Goal: Communication & Community: Share content

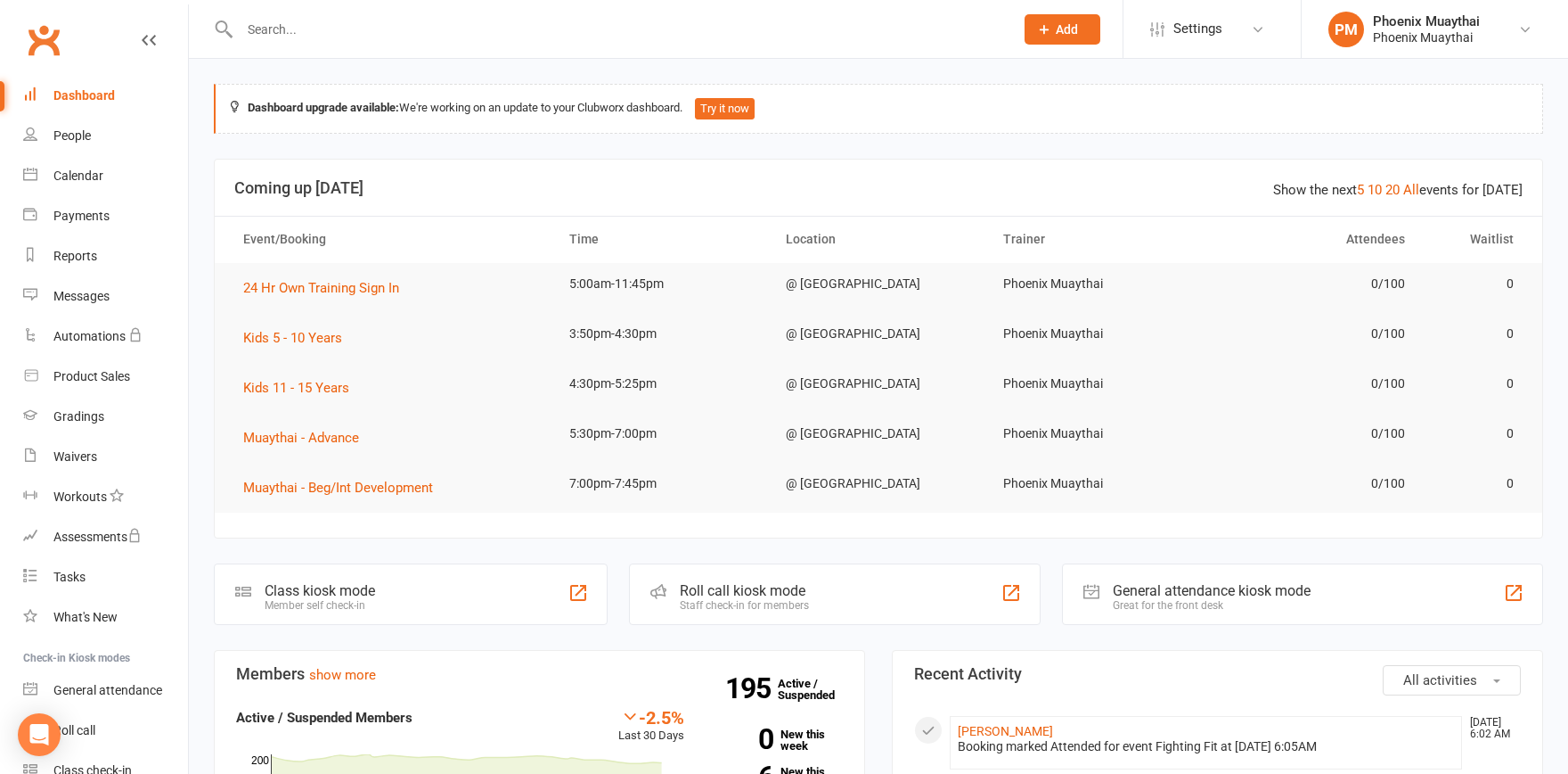
click at [281, 33] on input "text" at bounding box center [617, 29] width 767 height 25
click at [74, 726] on div "Roll call" at bounding box center [74, 729] width 42 height 14
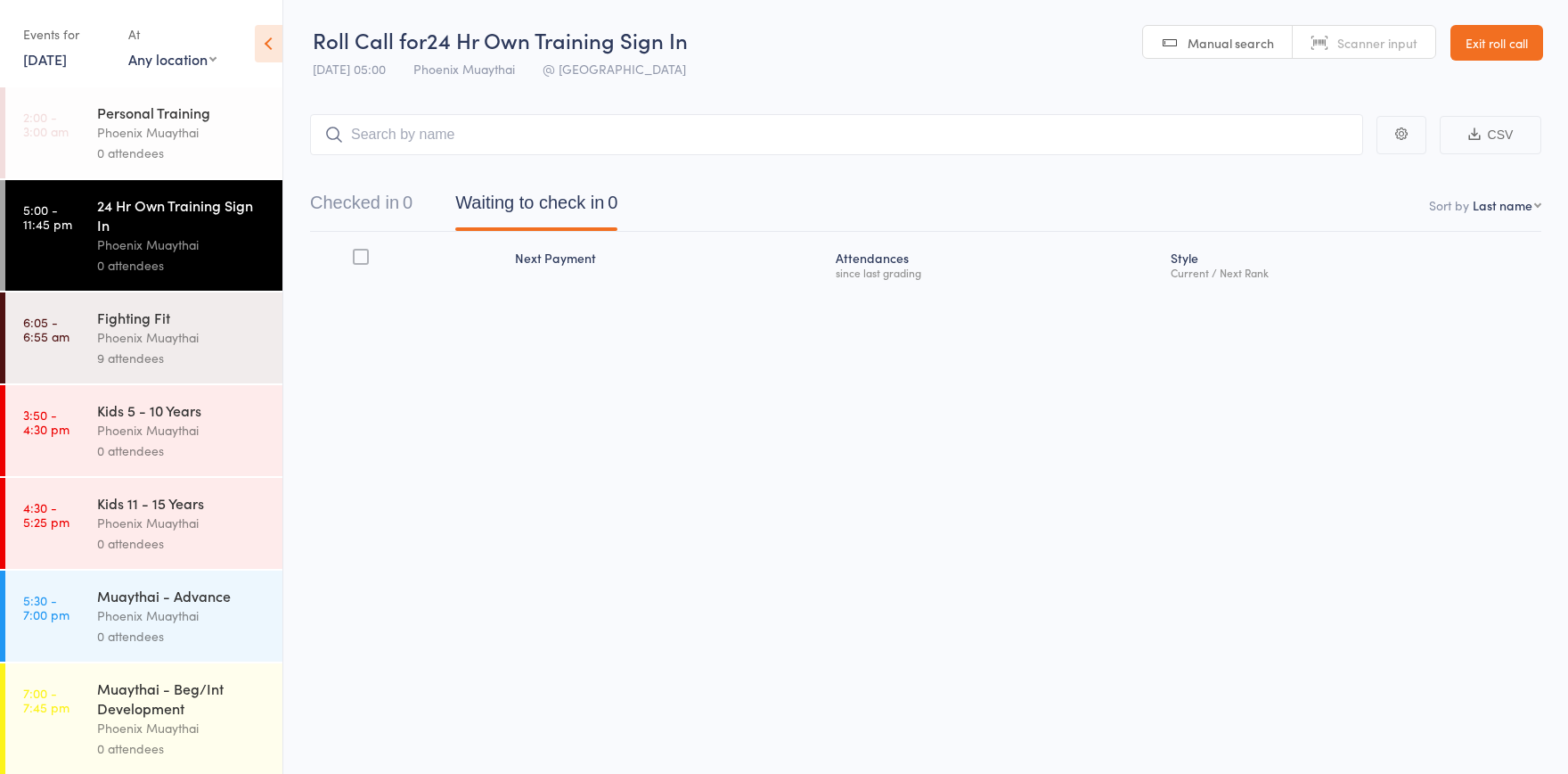
click at [207, 342] on div "Phoenix Muaythai" at bounding box center [182, 337] width 171 height 21
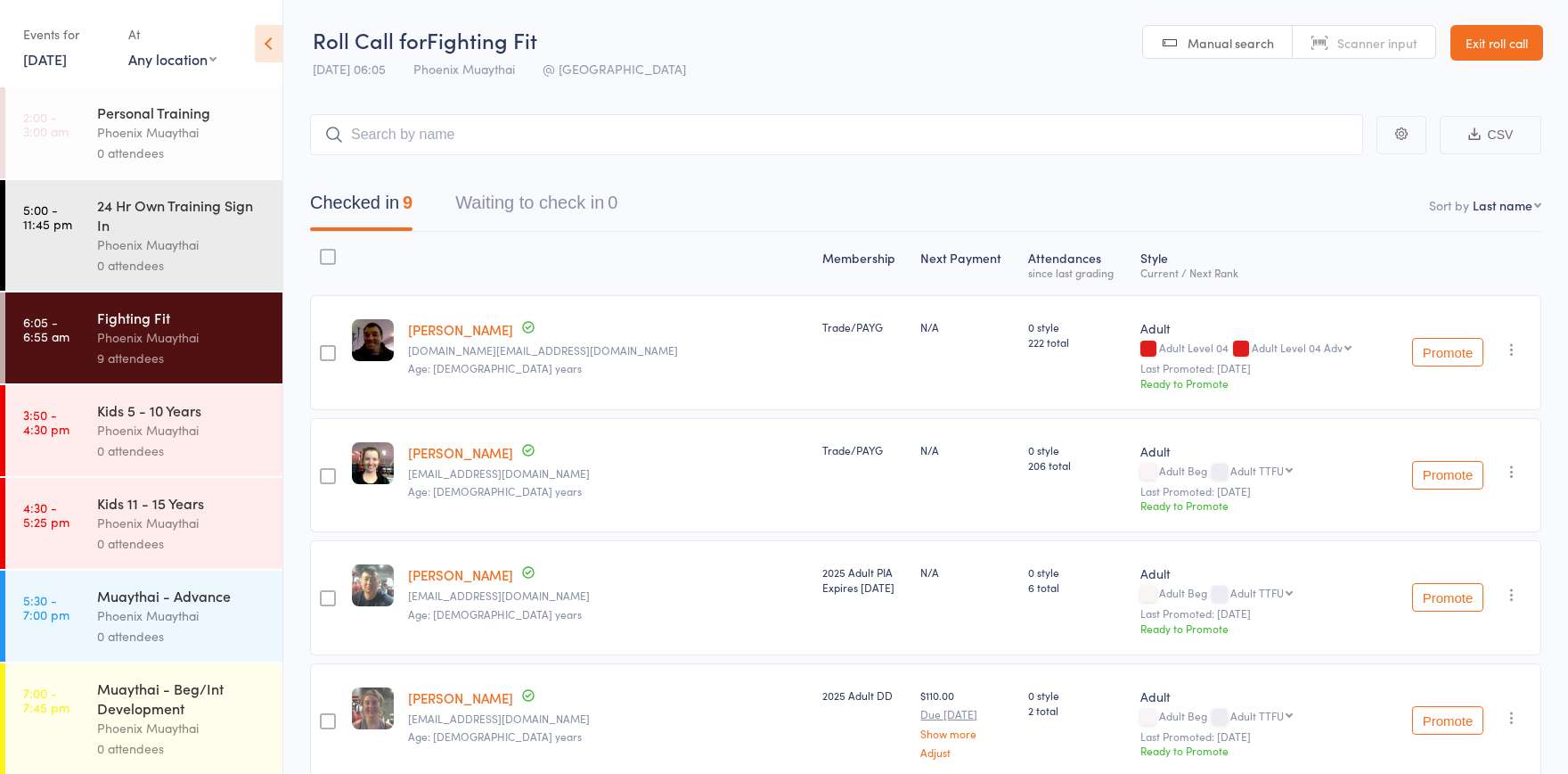
click at [1495, 37] on link "Exit roll call" at bounding box center [1496, 43] width 92 height 36
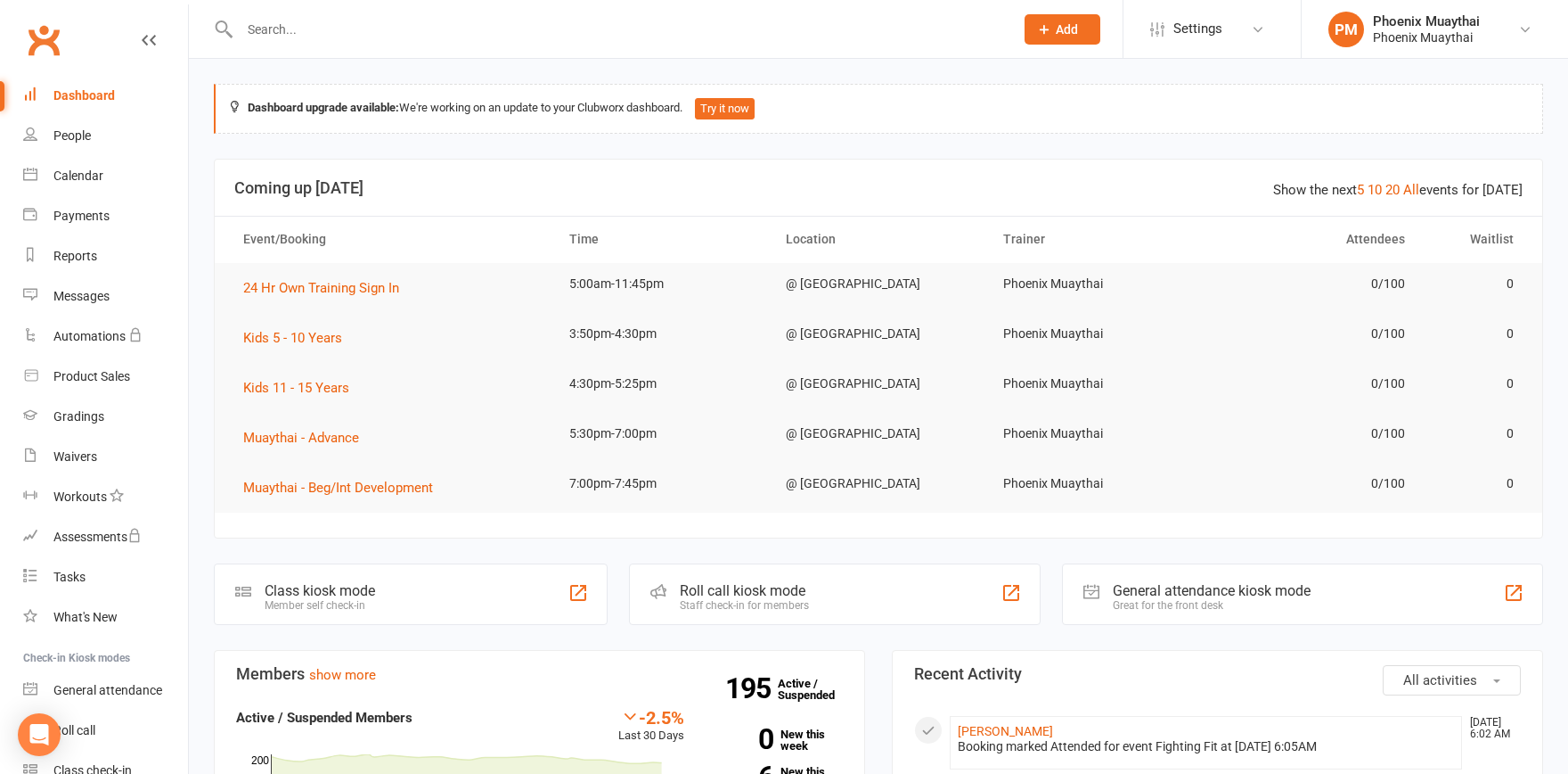
click at [300, 25] on input "text" at bounding box center [617, 29] width 767 height 25
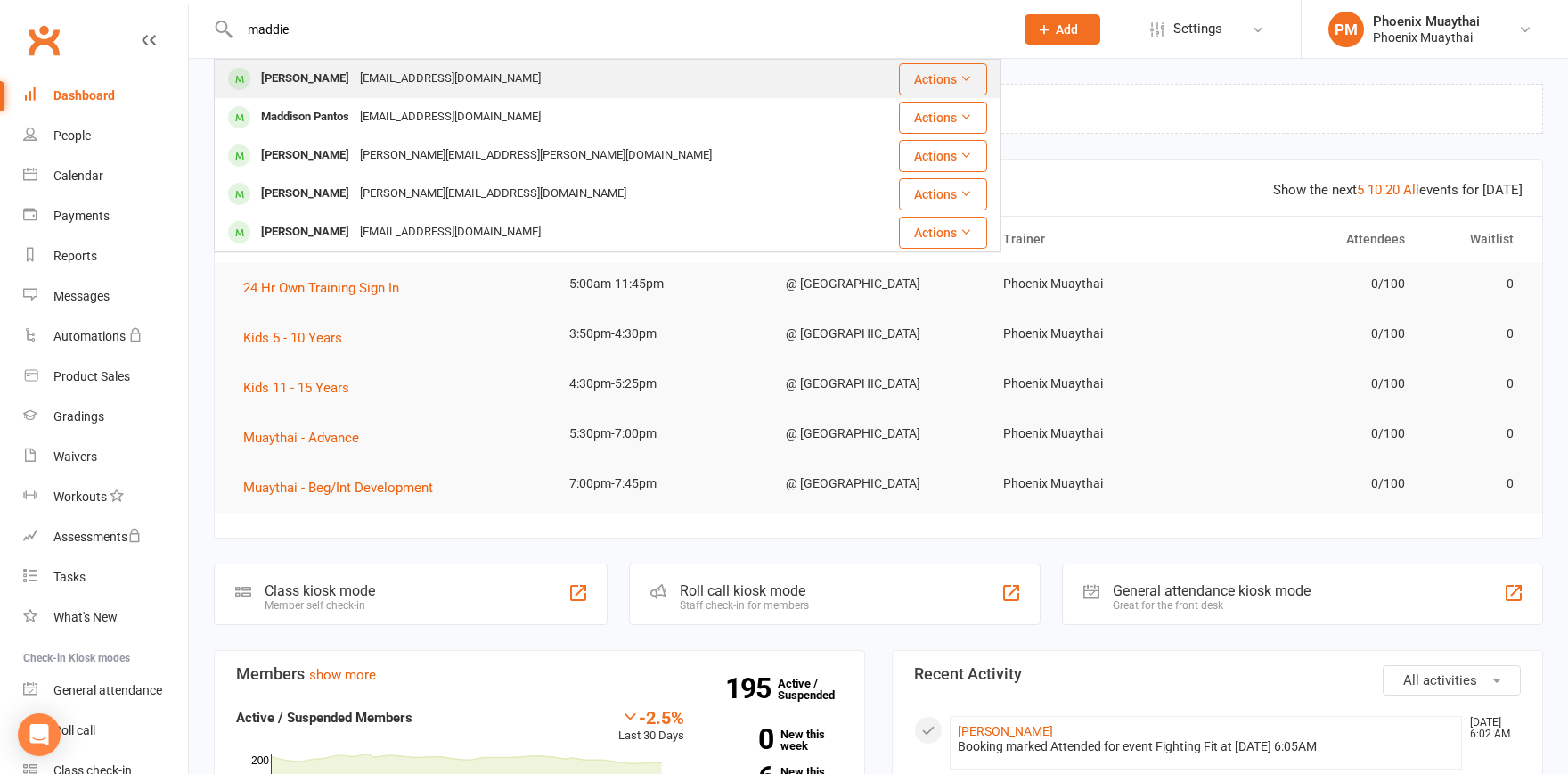
type input "maddie"
click at [289, 77] on div "[PERSON_NAME]" at bounding box center [305, 78] width 99 height 26
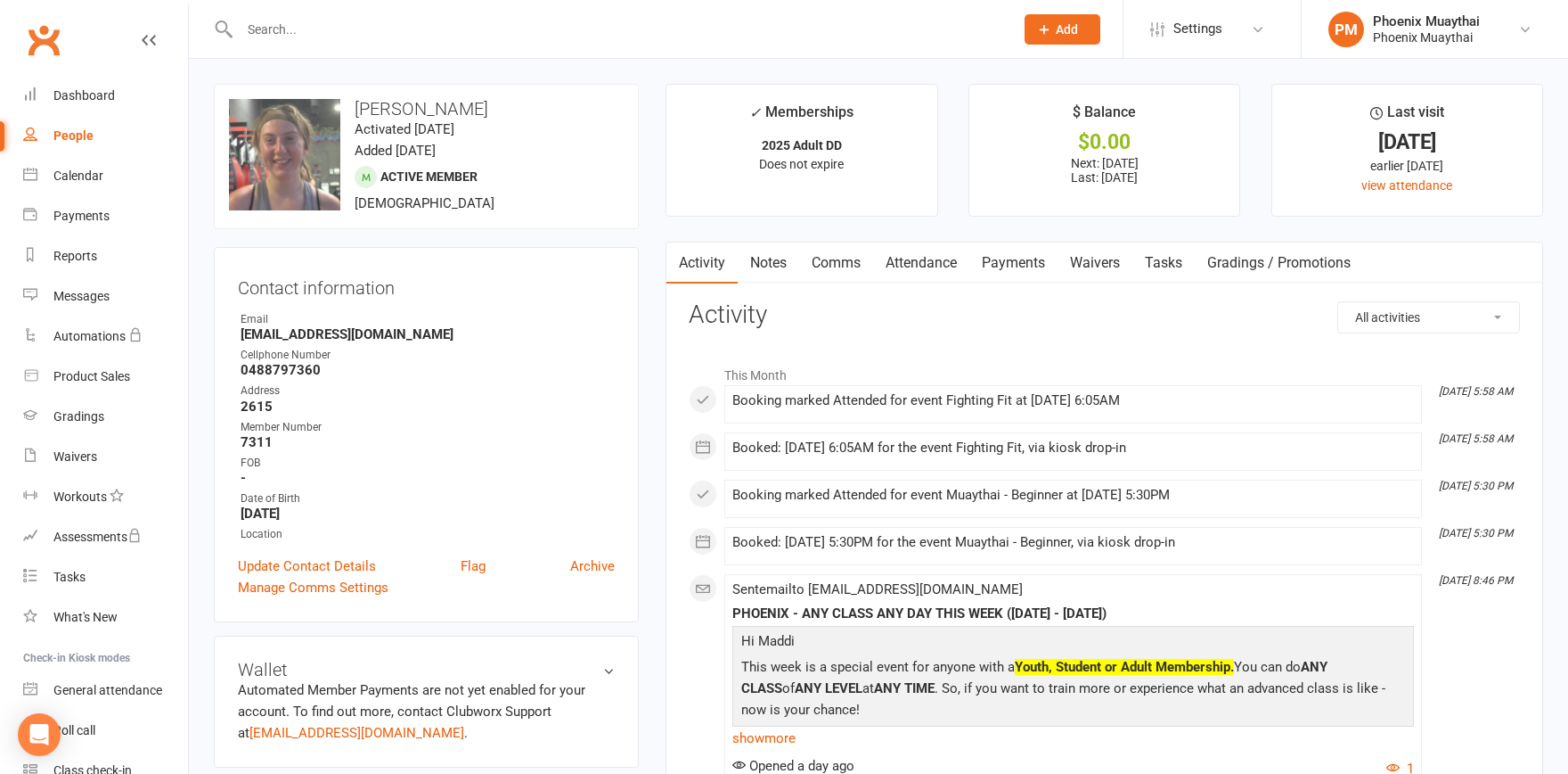
click at [1018, 256] on link "Payments" at bounding box center [1013, 262] width 88 height 41
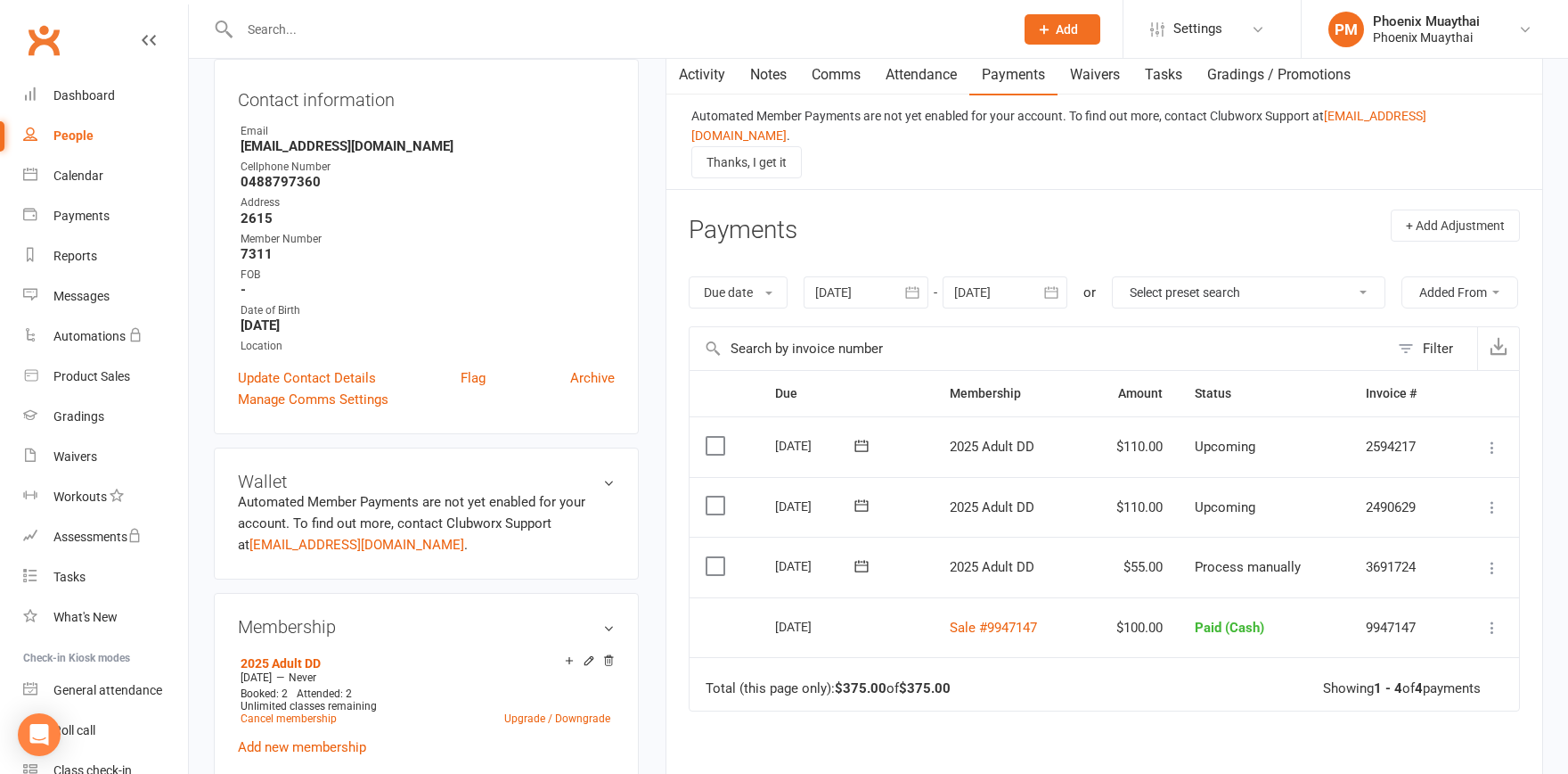
scroll to position [196, 0]
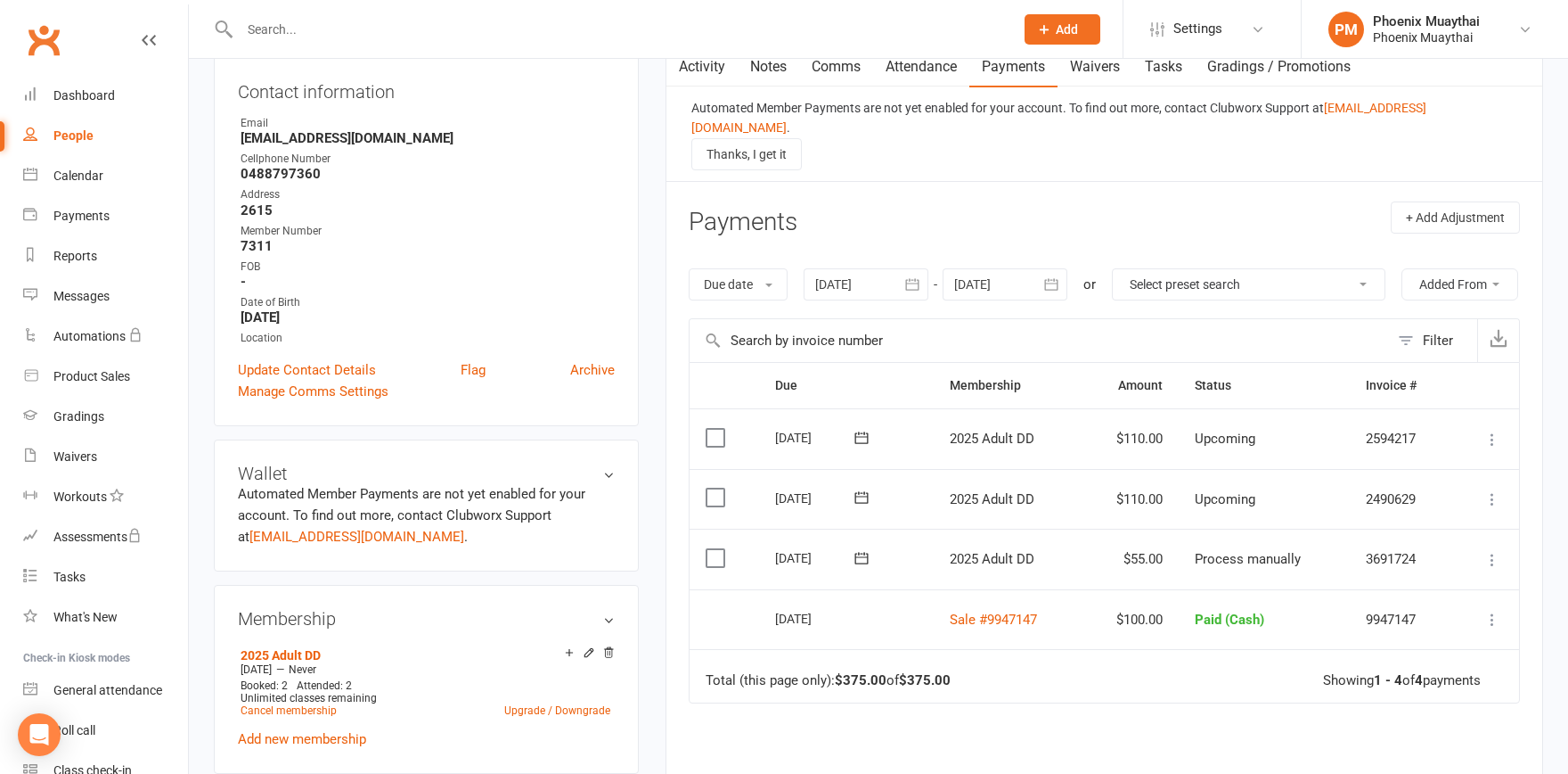
drag, startPoint x: 713, startPoint y: 583, endPoint x: 728, endPoint y: 583, distance: 15.0
click at [714, 567] on label at bounding box center [717, 558] width 24 height 18
click at [714, 549] on input "checkbox" at bounding box center [711, 549] width 12 height 0
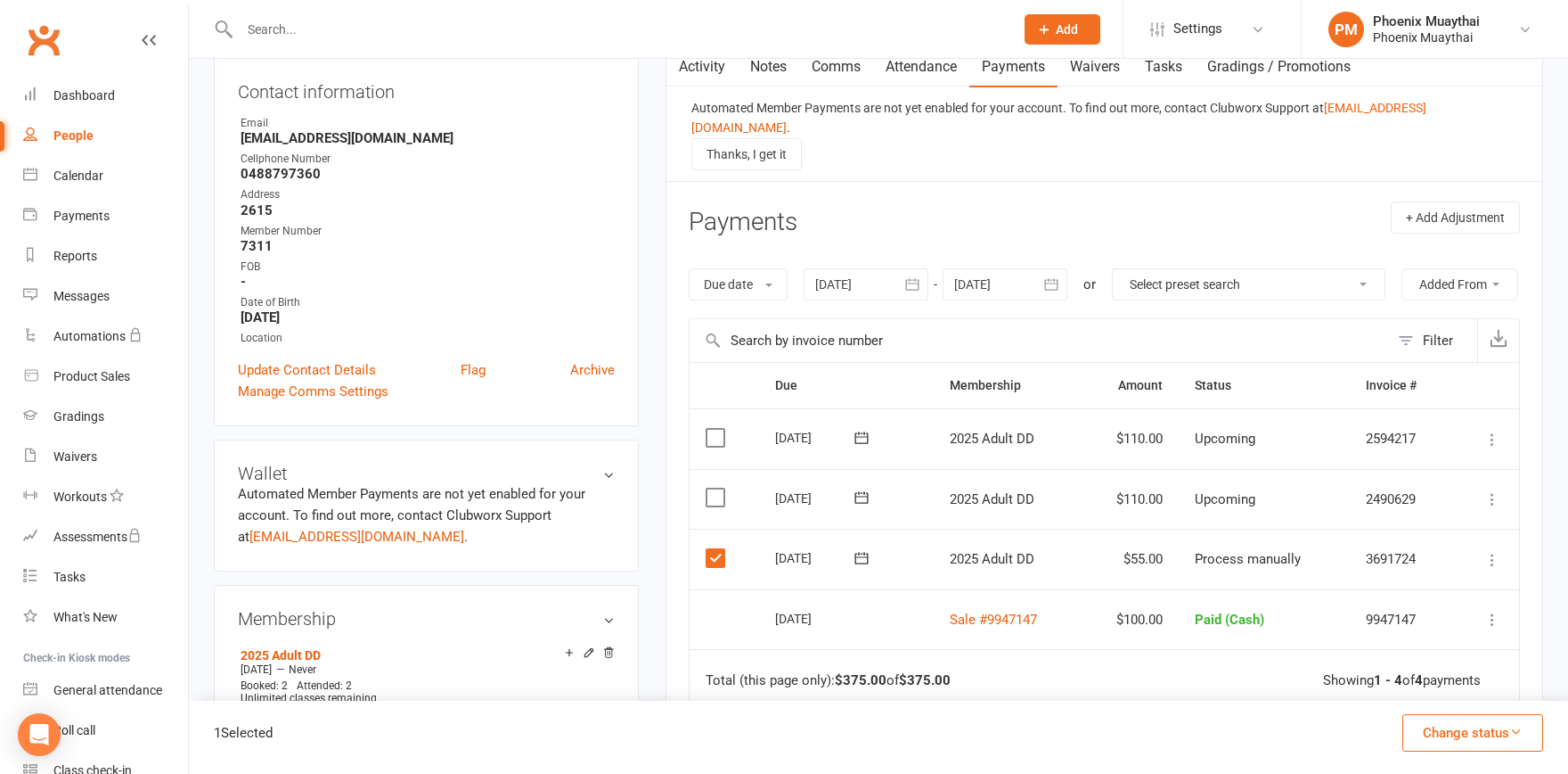
click at [1498, 569] on icon at bounding box center [1493, 560] width 18 height 18
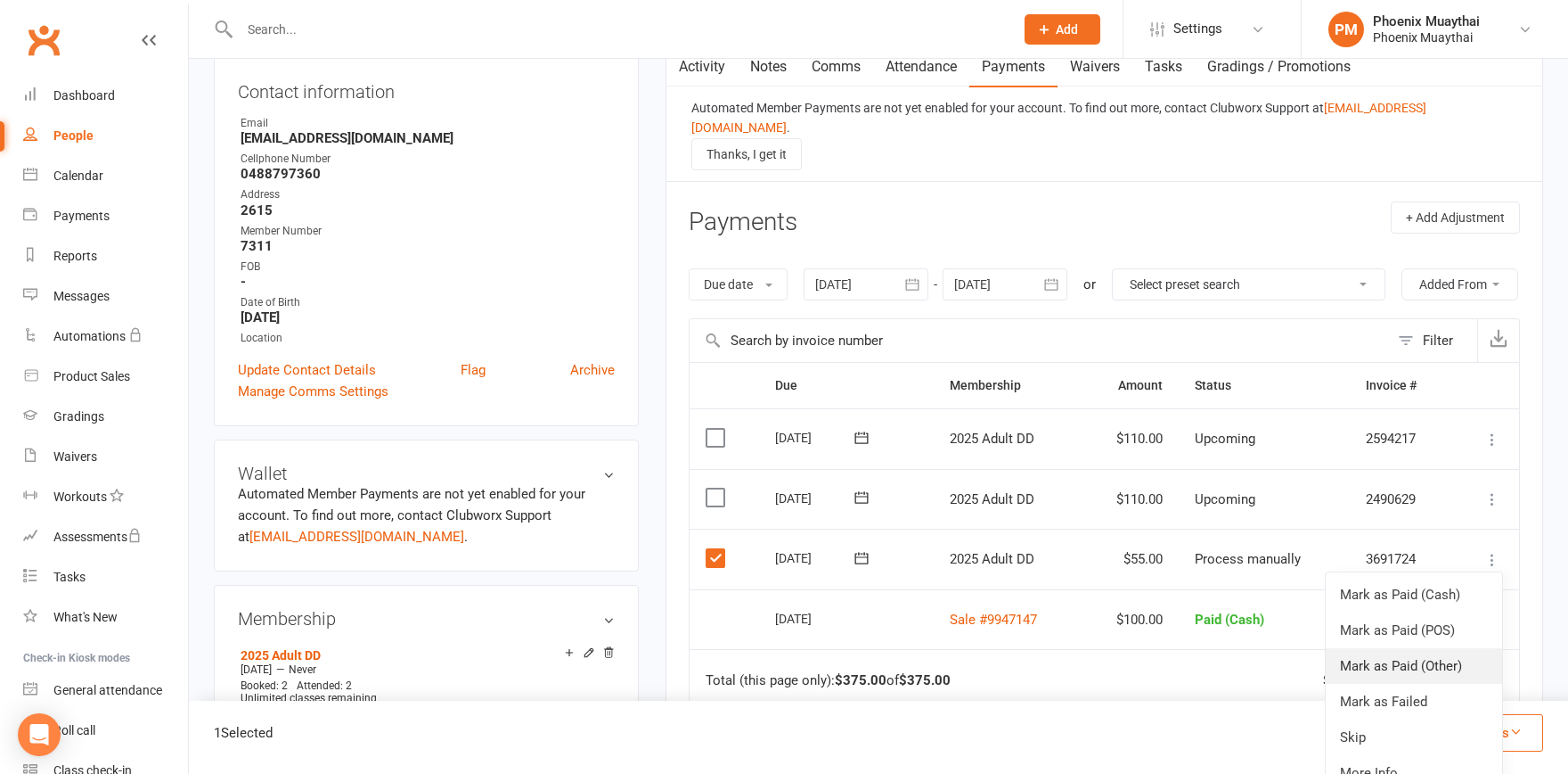
click at [1433, 684] on link "Mark as Paid (Other)" at bounding box center [1414, 666] width 177 height 36
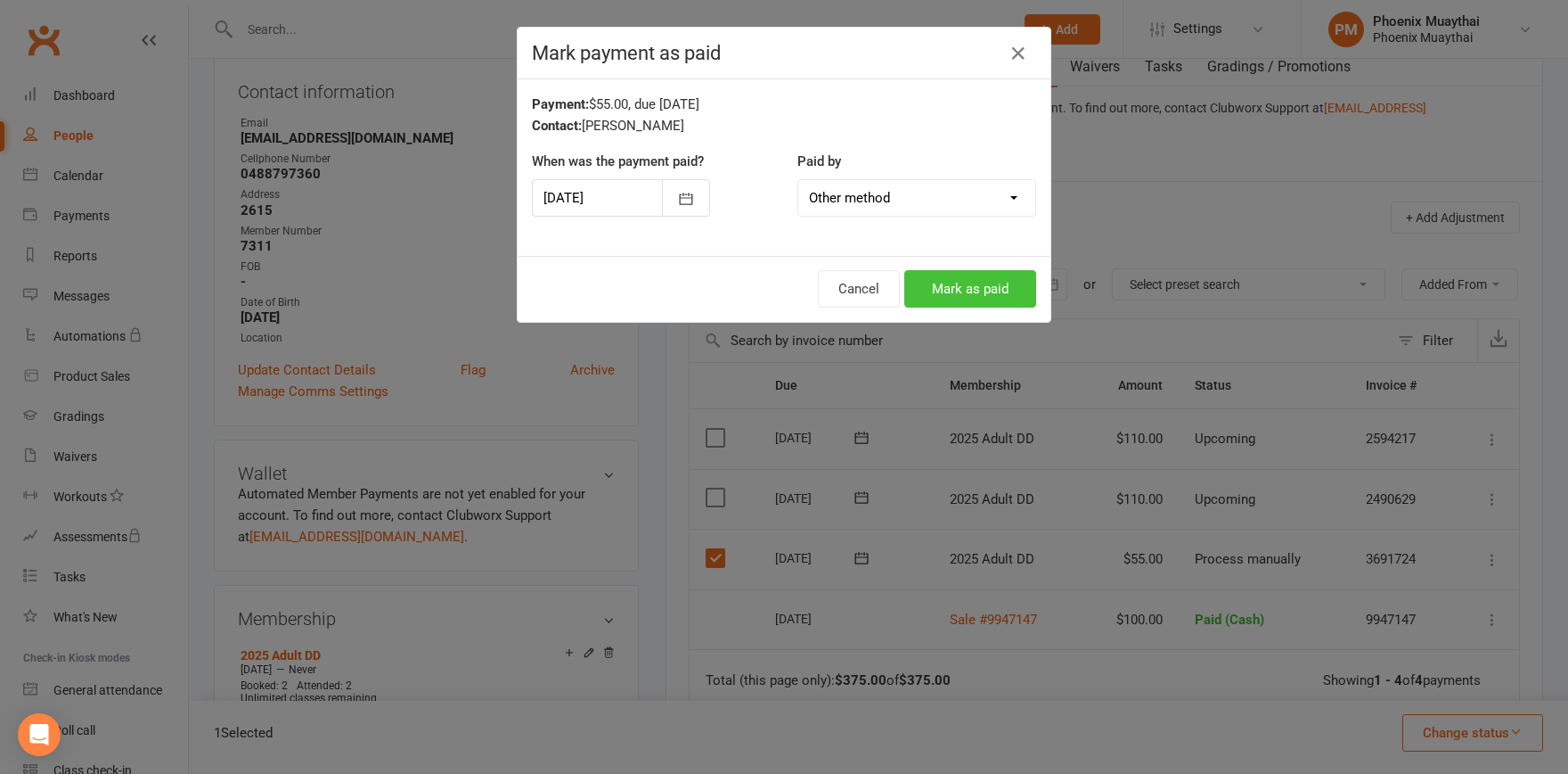
click at [948, 285] on button "Mark as paid" at bounding box center [970, 289] width 132 height 38
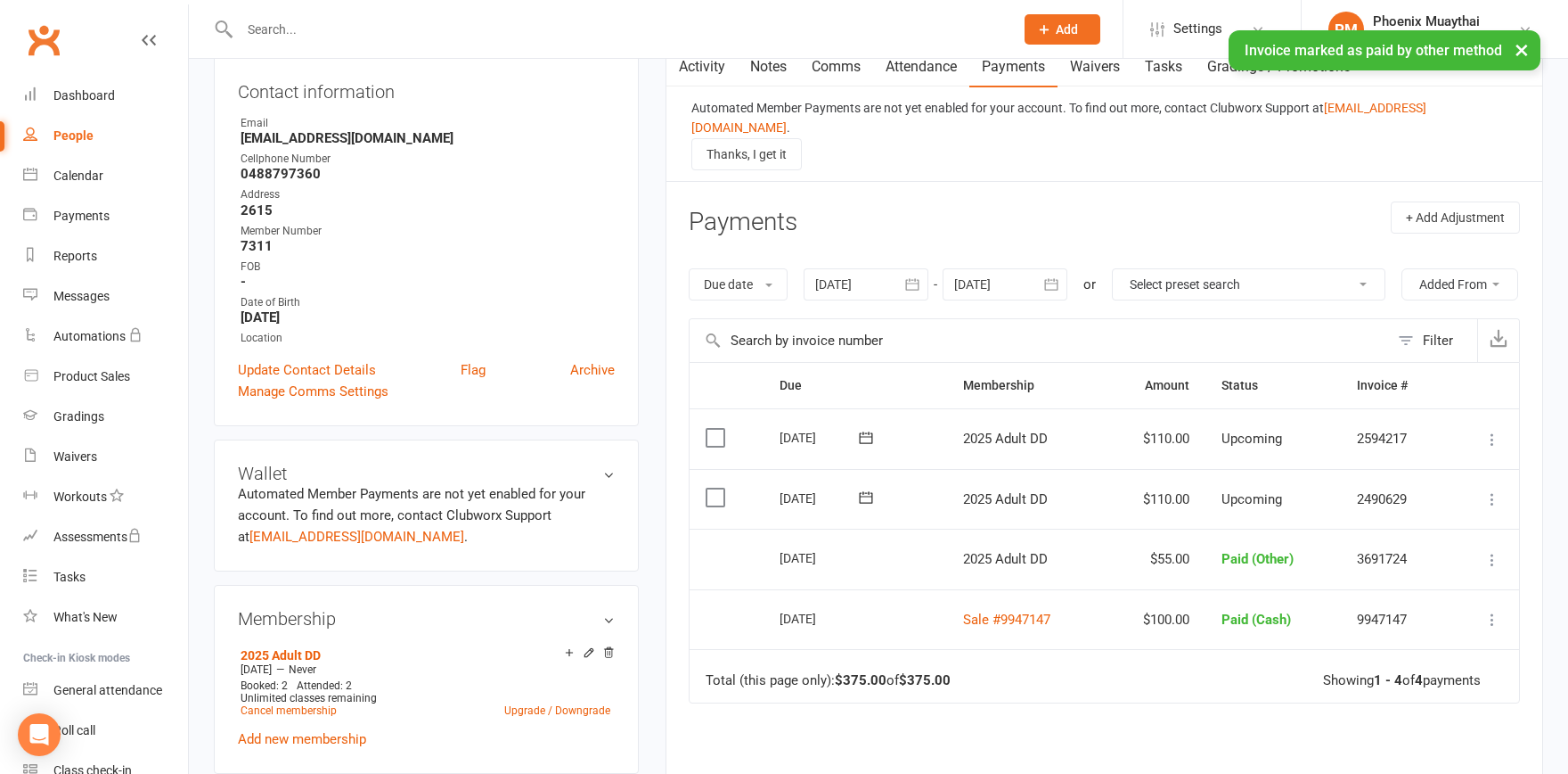
scroll to position [0, 0]
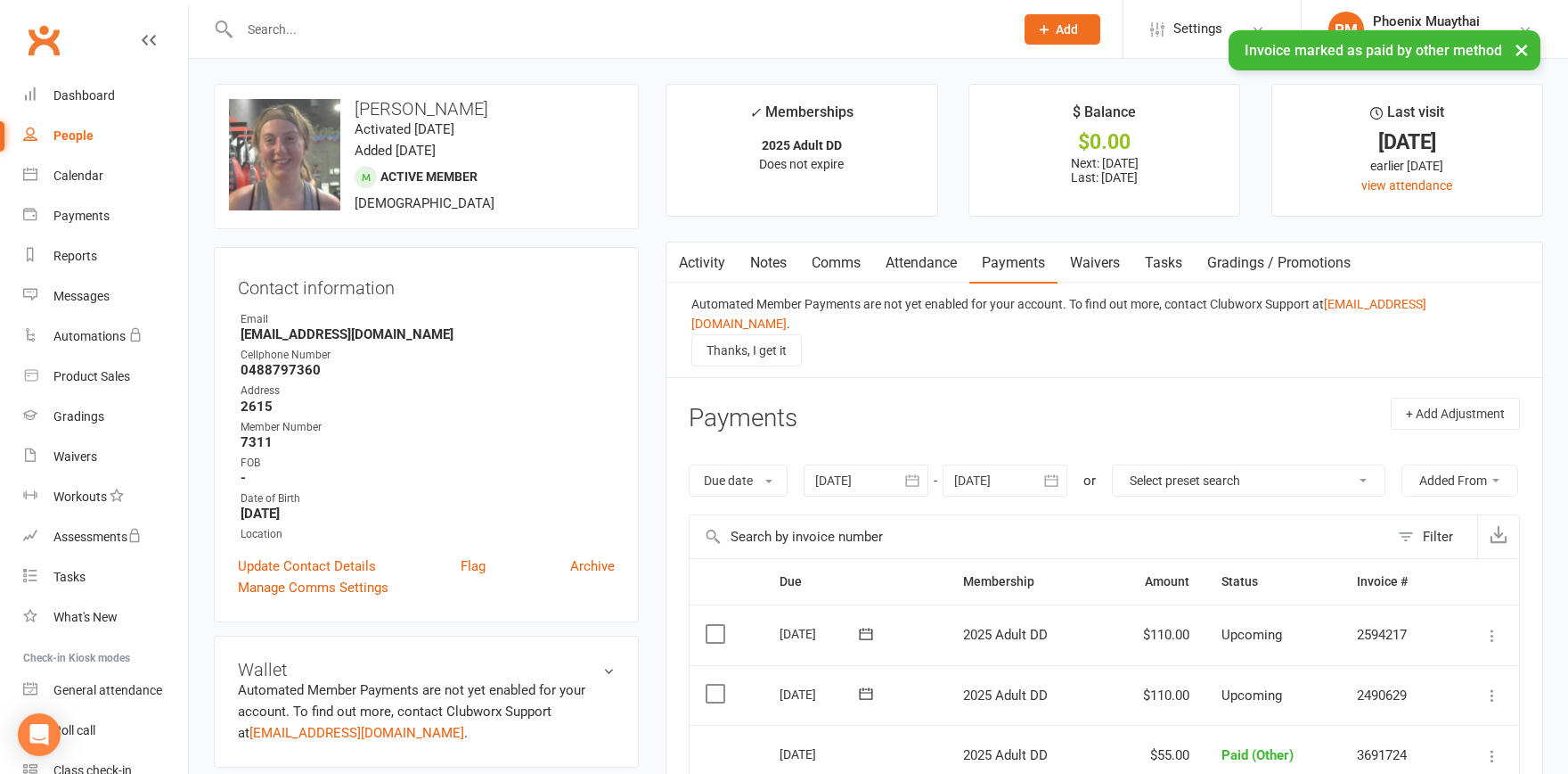
click at [337, 45] on div at bounding box center [608, 29] width 787 height 58
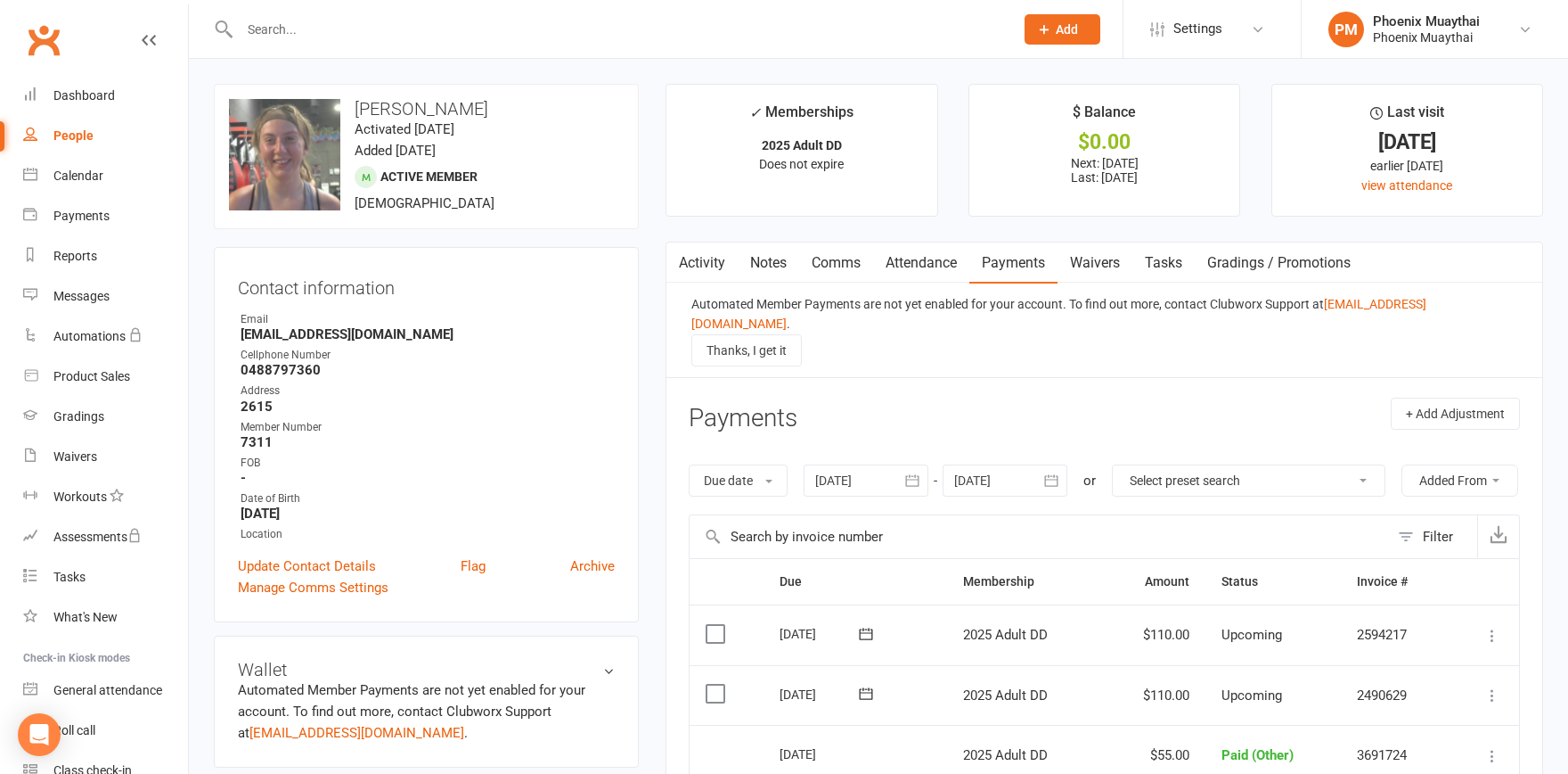
click at [300, 18] on input "text" at bounding box center [617, 29] width 767 height 25
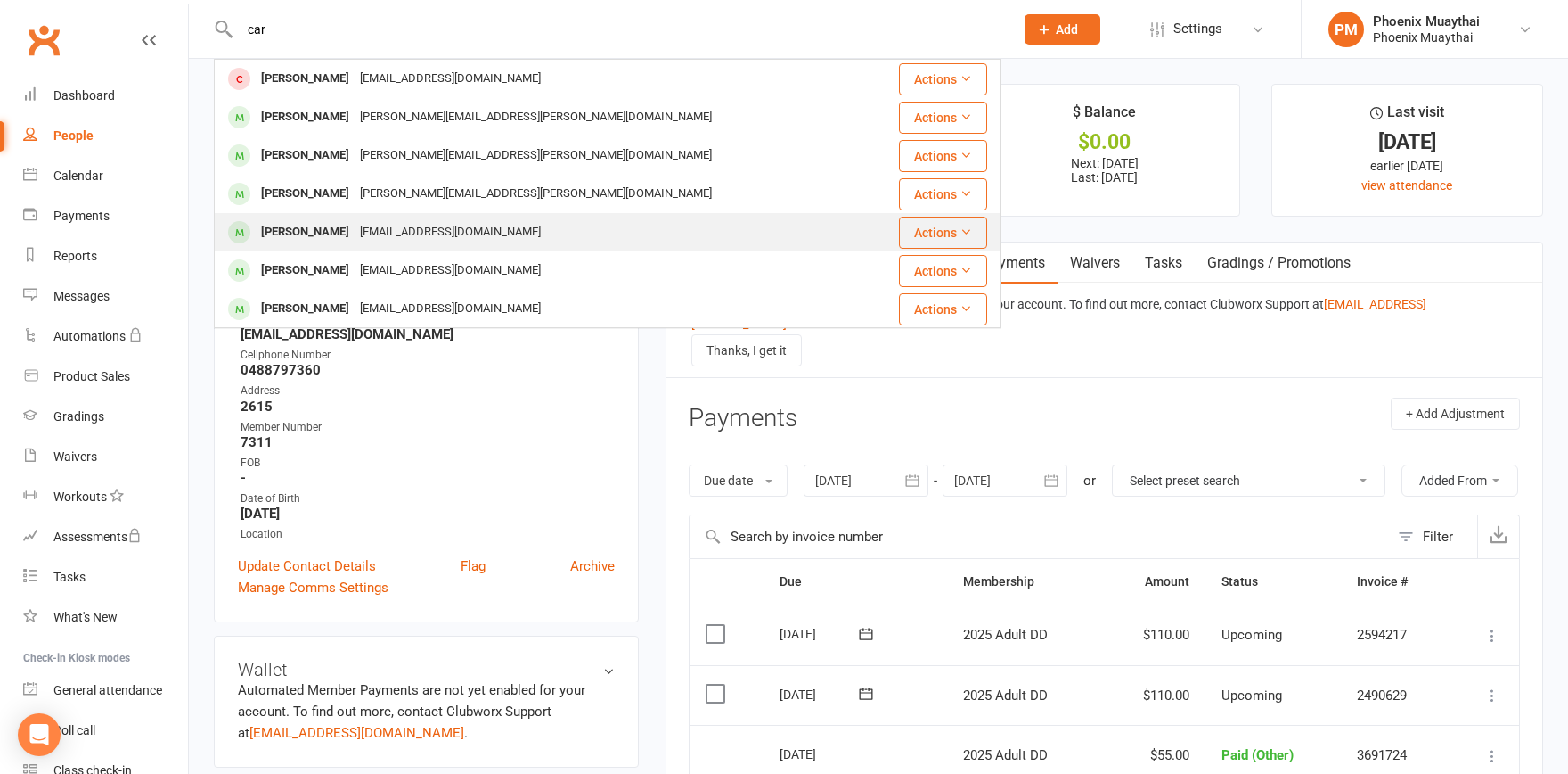
type input "car"
click at [298, 223] on div "Carissa Shang" at bounding box center [305, 232] width 99 height 26
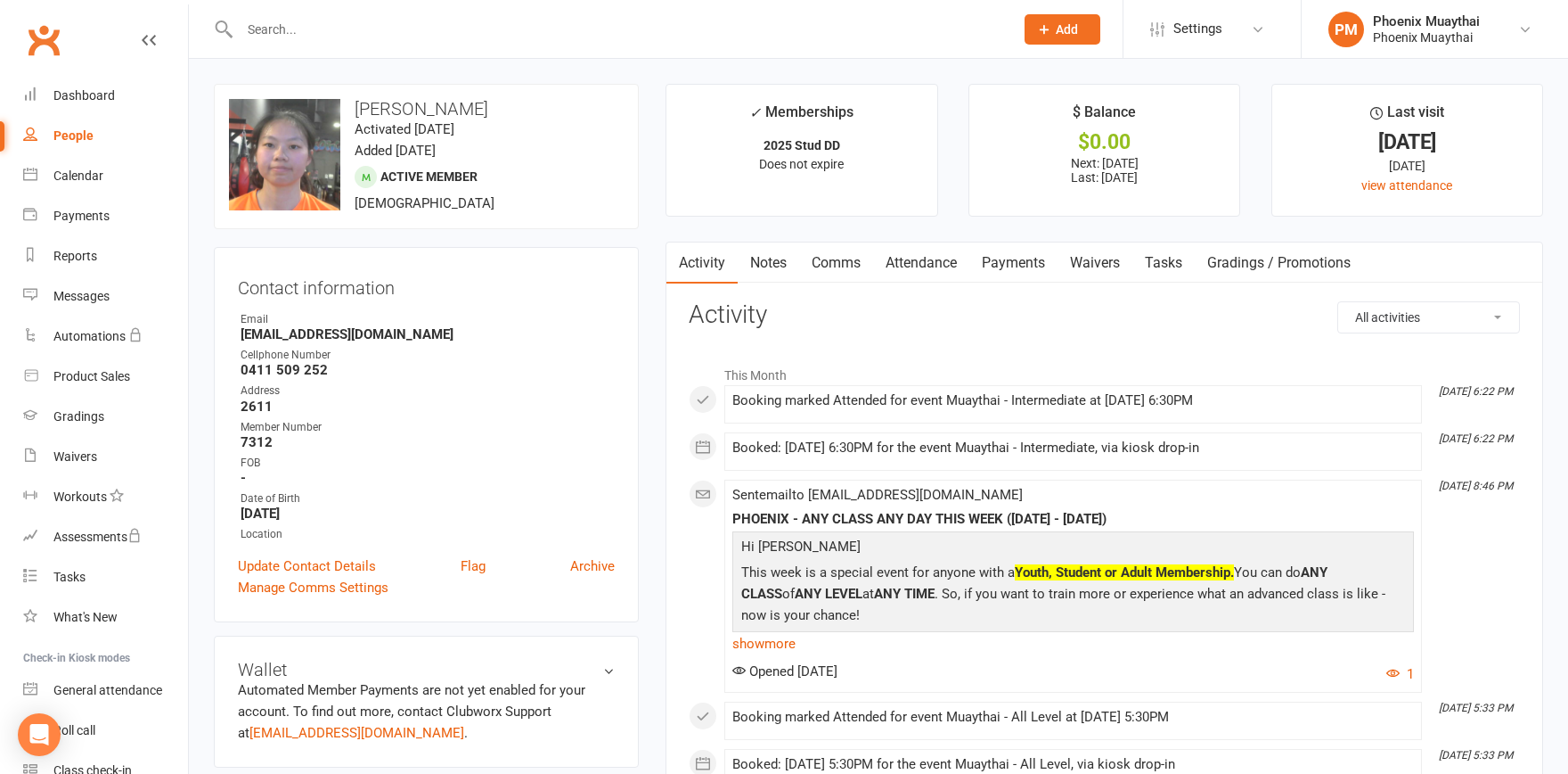
click at [1018, 265] on link "Payments" at bounding box center [1013, 262] width 88 height 41
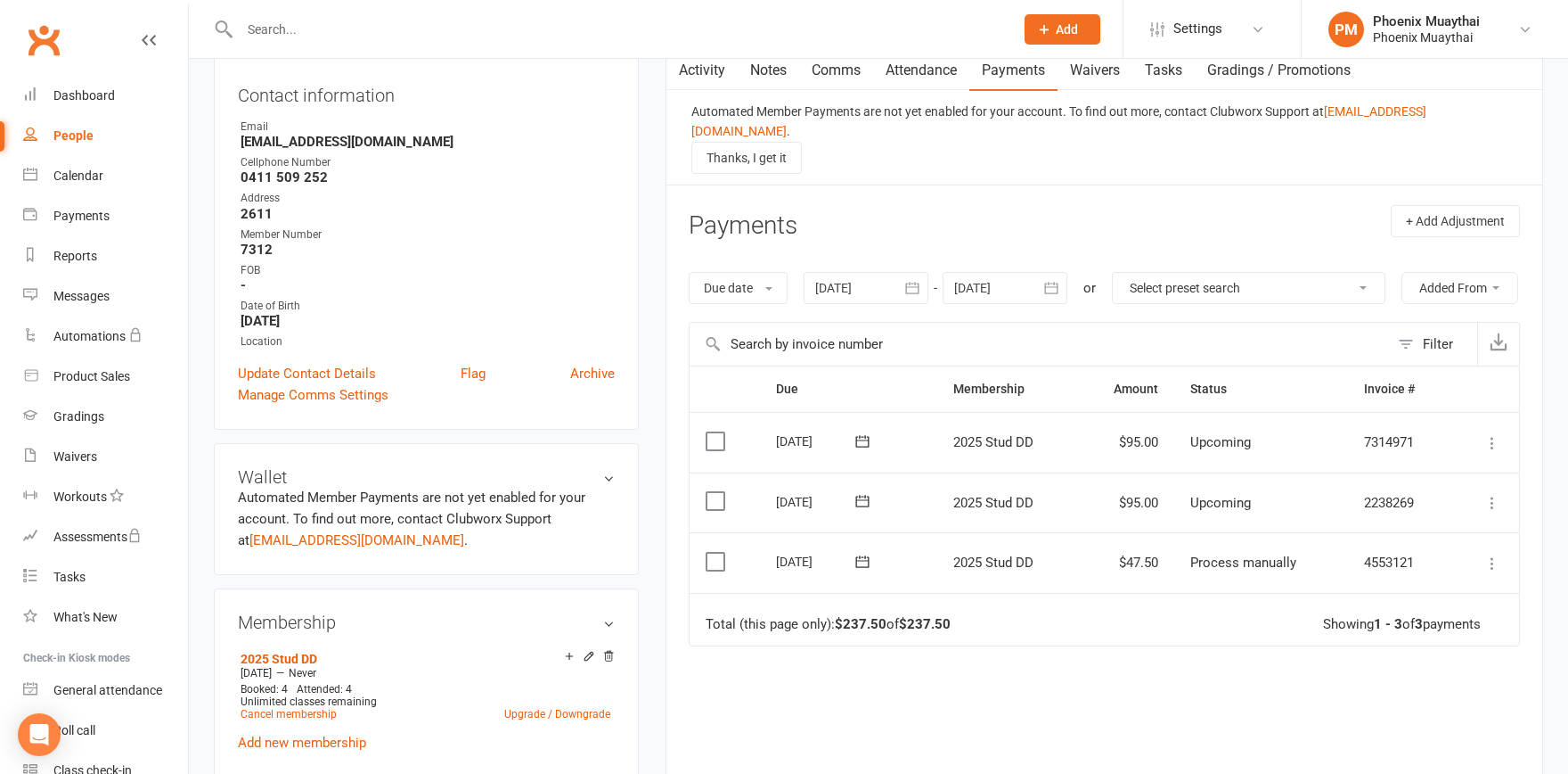
scroll to position [196, 0]
click at [1494, 569] on icon at bounding box center [1493, 560] width 18 height 18
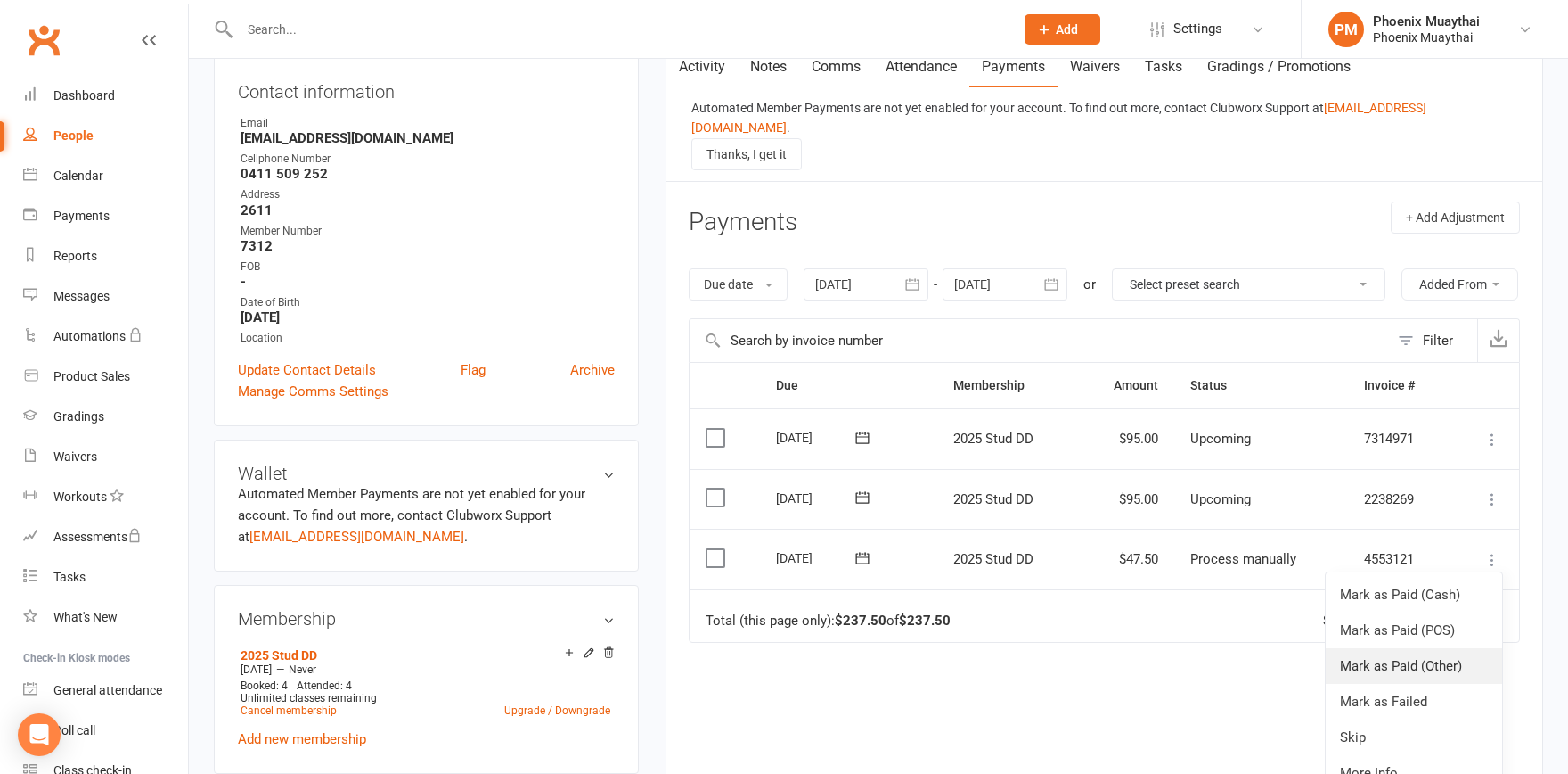
click at [1441, 684] on link "Mark as Paid (Other)" at bounding box center [1414, 666] width 177 height 36
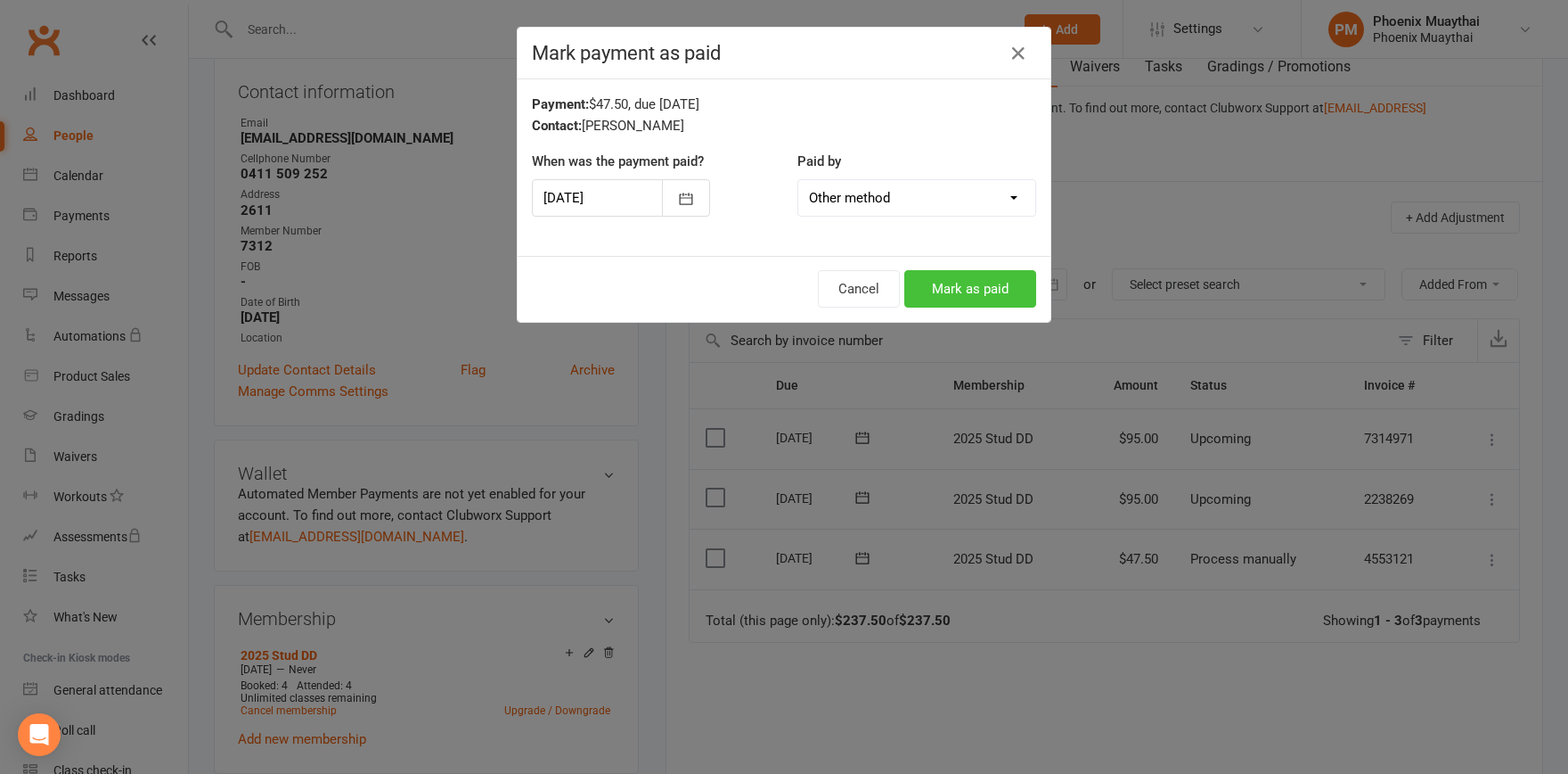
click at [971, 285] on button "Mark as paid" at bounding box center [970, 289] width 132 height 38
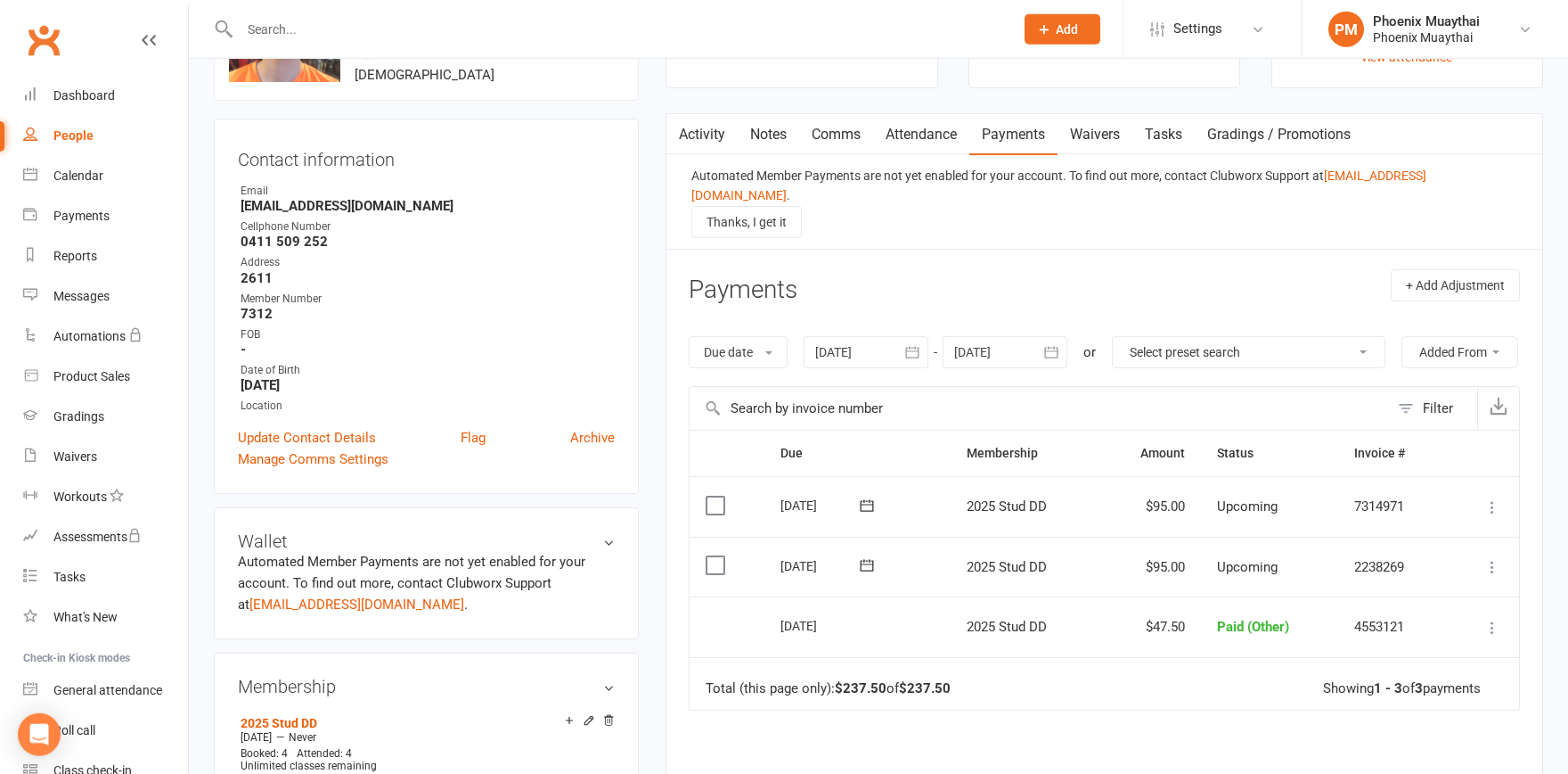
scroll to position [0, 0]
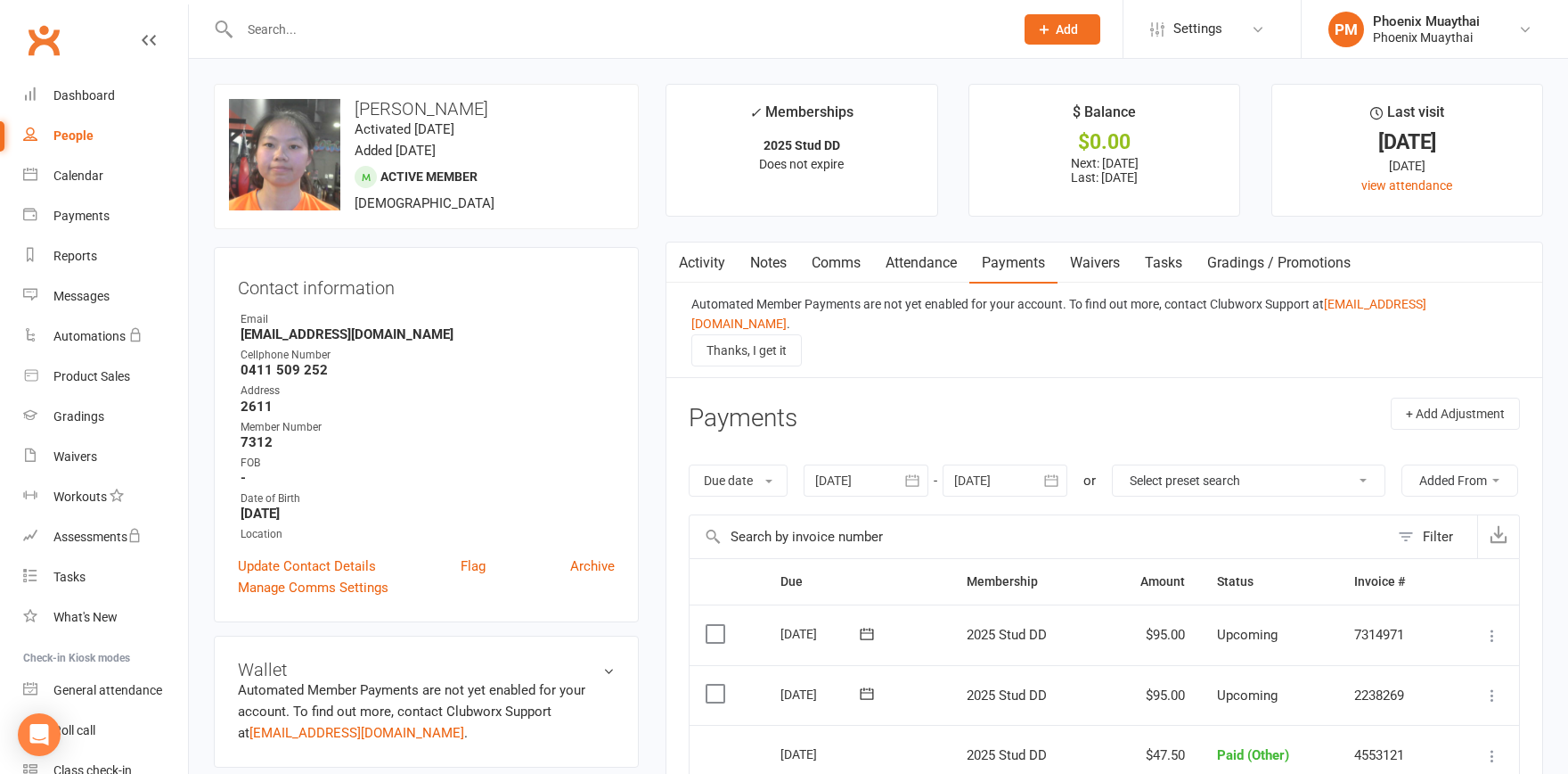
click at [701, 260] on link "Activity" at bounding box center [702, 262] width 71 height 41
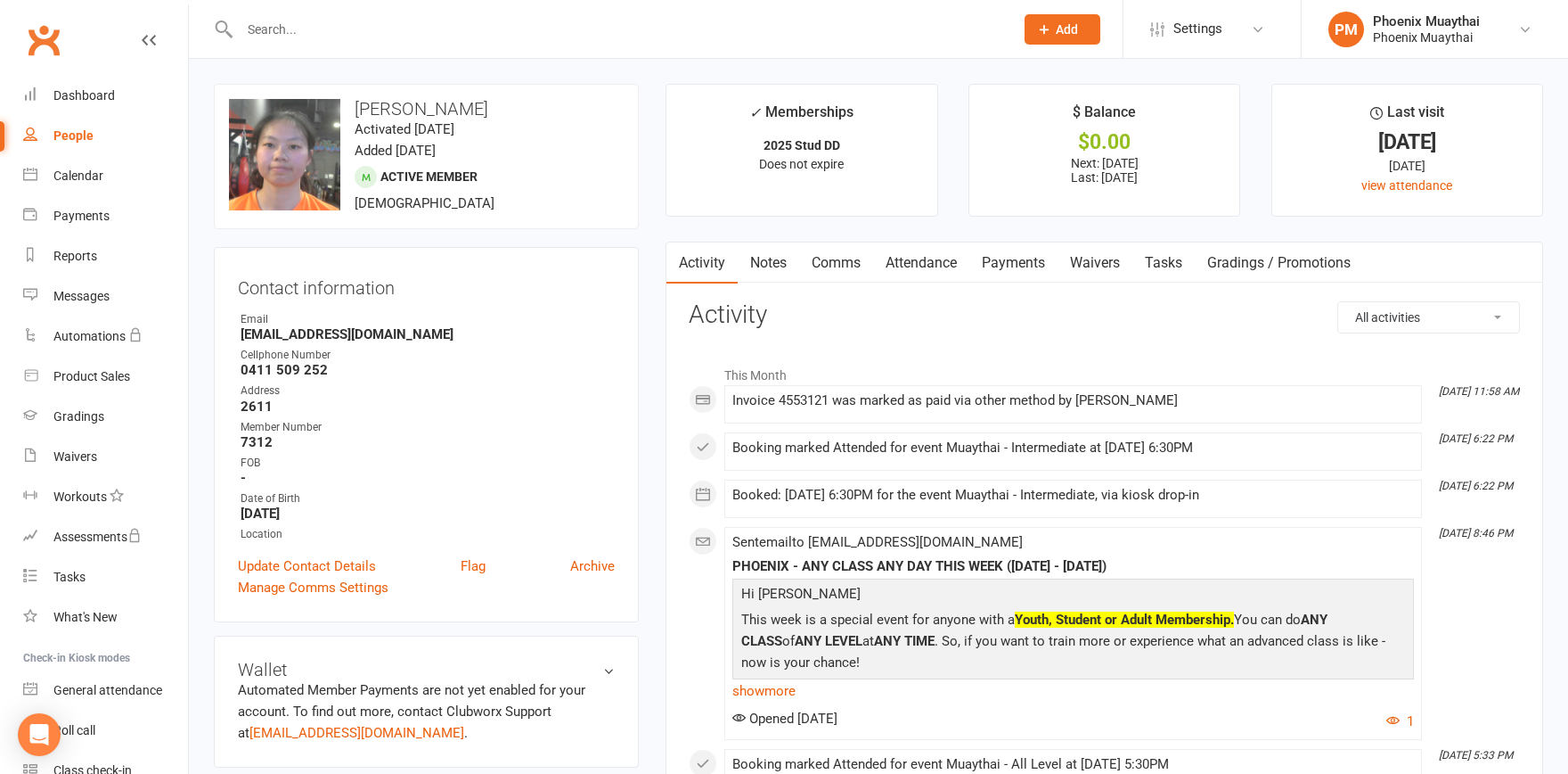
click at [829, 258] on link "Comms" at bounding box center [836, 262] width 74 height 41
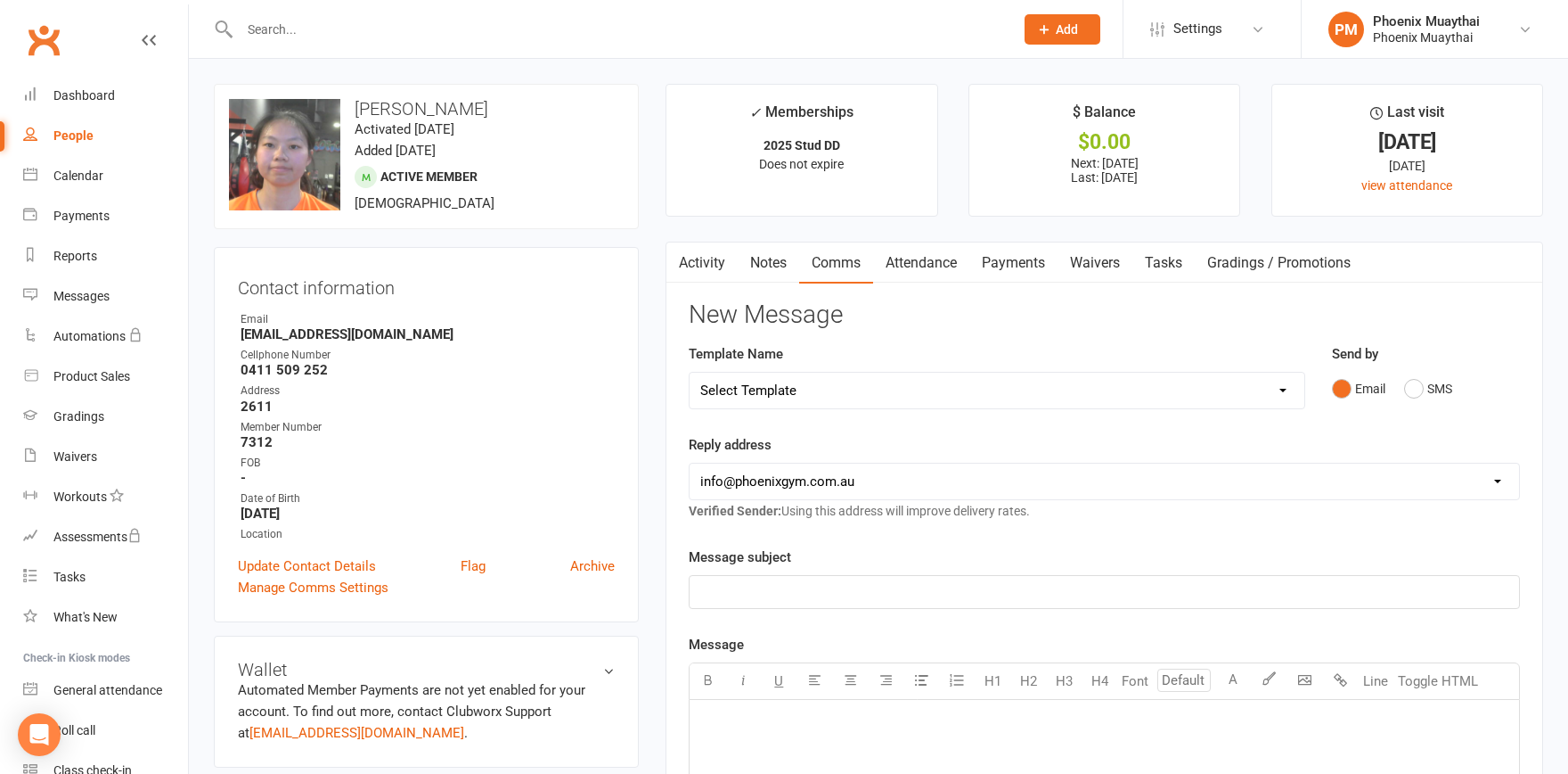
click at [689, 372] on select "Select Template [Email] Cancellation Confirmation - Member [Email] Cancellation…" at bounding box center [997, 390] width 615 height 36
select select "10"
click option "[Email] Generic Letter" at bounding box center [0, 0] width 0 height 0
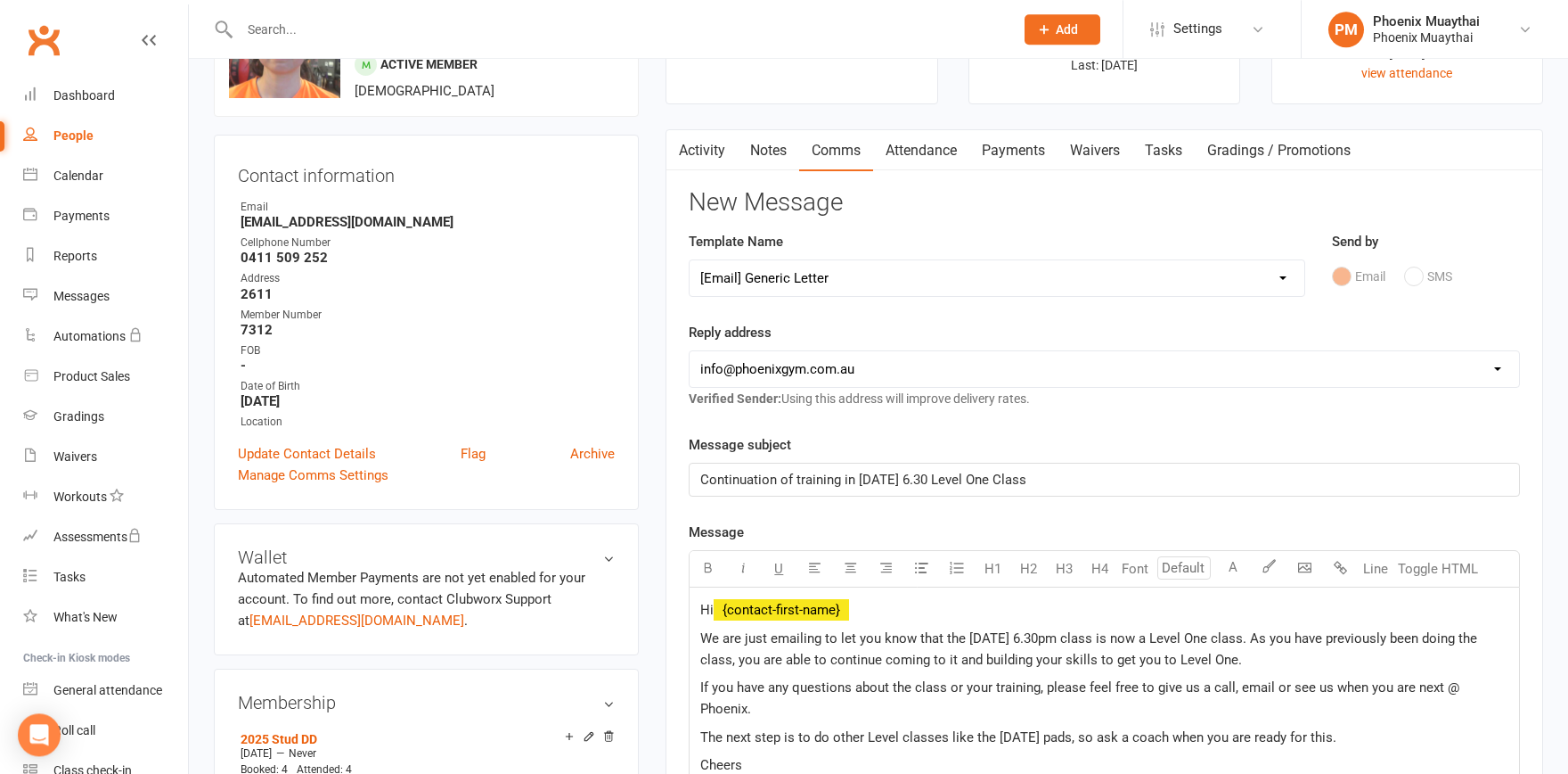
scroll to position [294, 0]
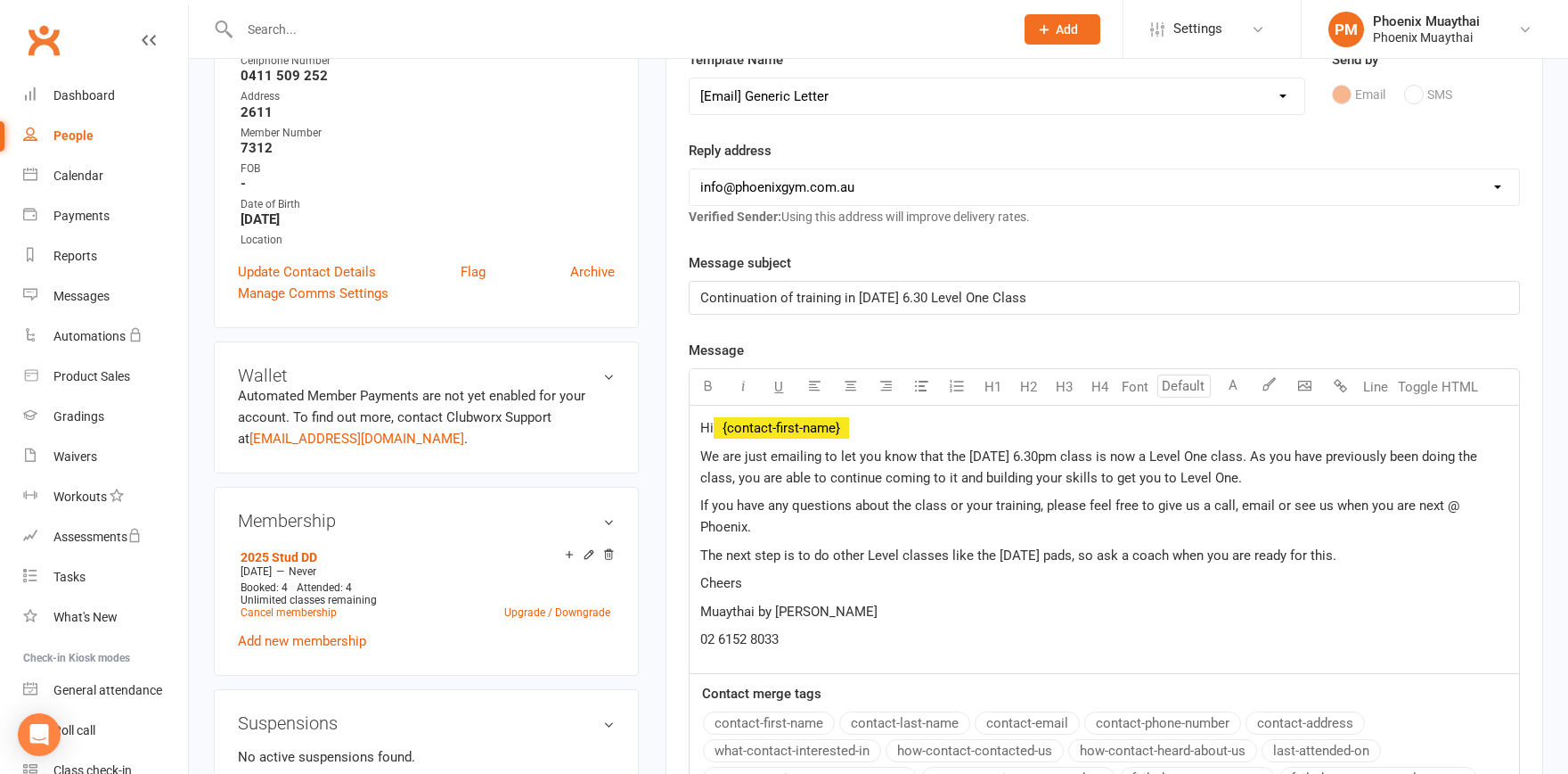
drag, startPoint x: 1028, startPoint y: 298, endPoint x: 1067, endPoint y: 290, distance: 39.8
click at [1067, 290] on p "Continuation of training in Wednesday 6.30 Level One Class" at bounding box center [1104, 298] width 808 height 22
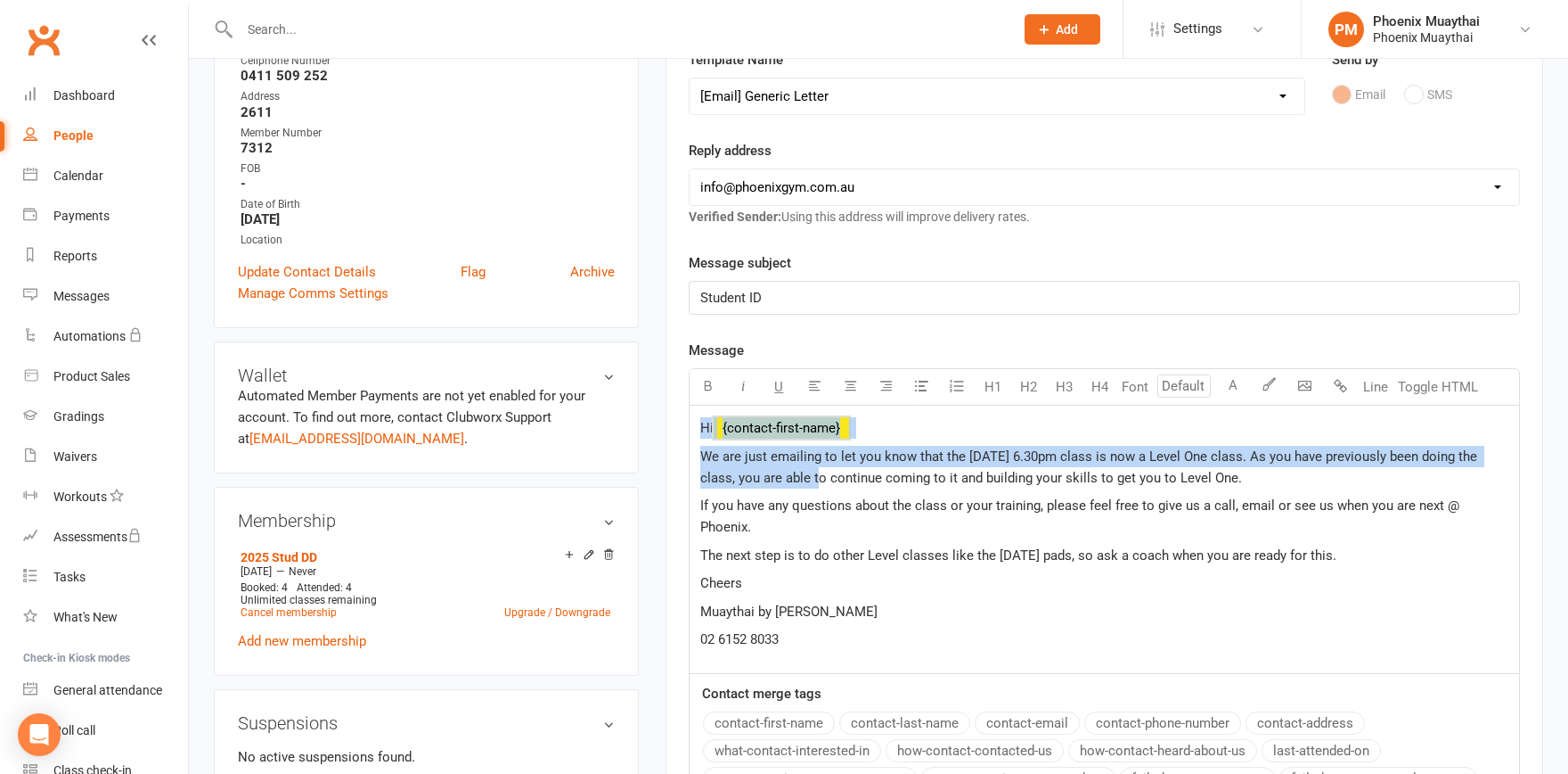
drag, startPoint x: 1205, startPoint y: 520, endPoint x: 801, endPoint y: 487, distance: 405.3
click at [801, 487] on div "Hi ﻿ {contact-first-name} We are just emailing to let you know that the Wednesd…" at bounding box center [1104, 539] width 829 height 267
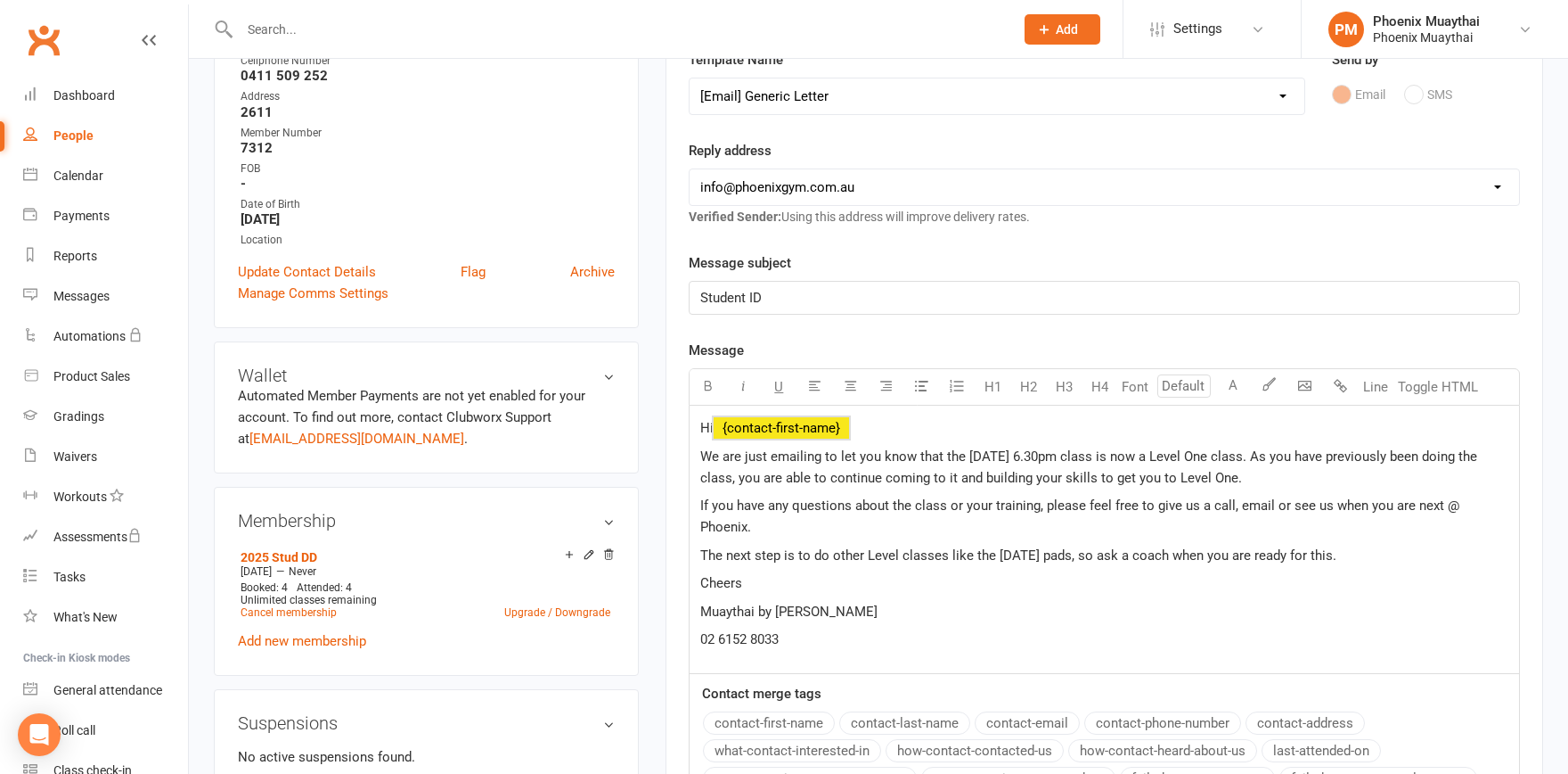
drag, startPoint x: 1003, startPoint y: 505, endPoint x: 1055, endPoint y: 514, distance: 52.8
click at [1004, 505] on span "If you have any questions about the class or your training, please feel free to…" at bounding box center [1081, 516] width 763 height 38
drag, startPoint x: 1361, startPoint y: 537, endPoint x: 694, endPoint y: 458, distance: 671.7
click at [694, 458] on div "Hi ﻿ {contact-first-name} We are just emailing to let you know that the Wednesd…" at bounding box center [1104, 539] width 829 height 267
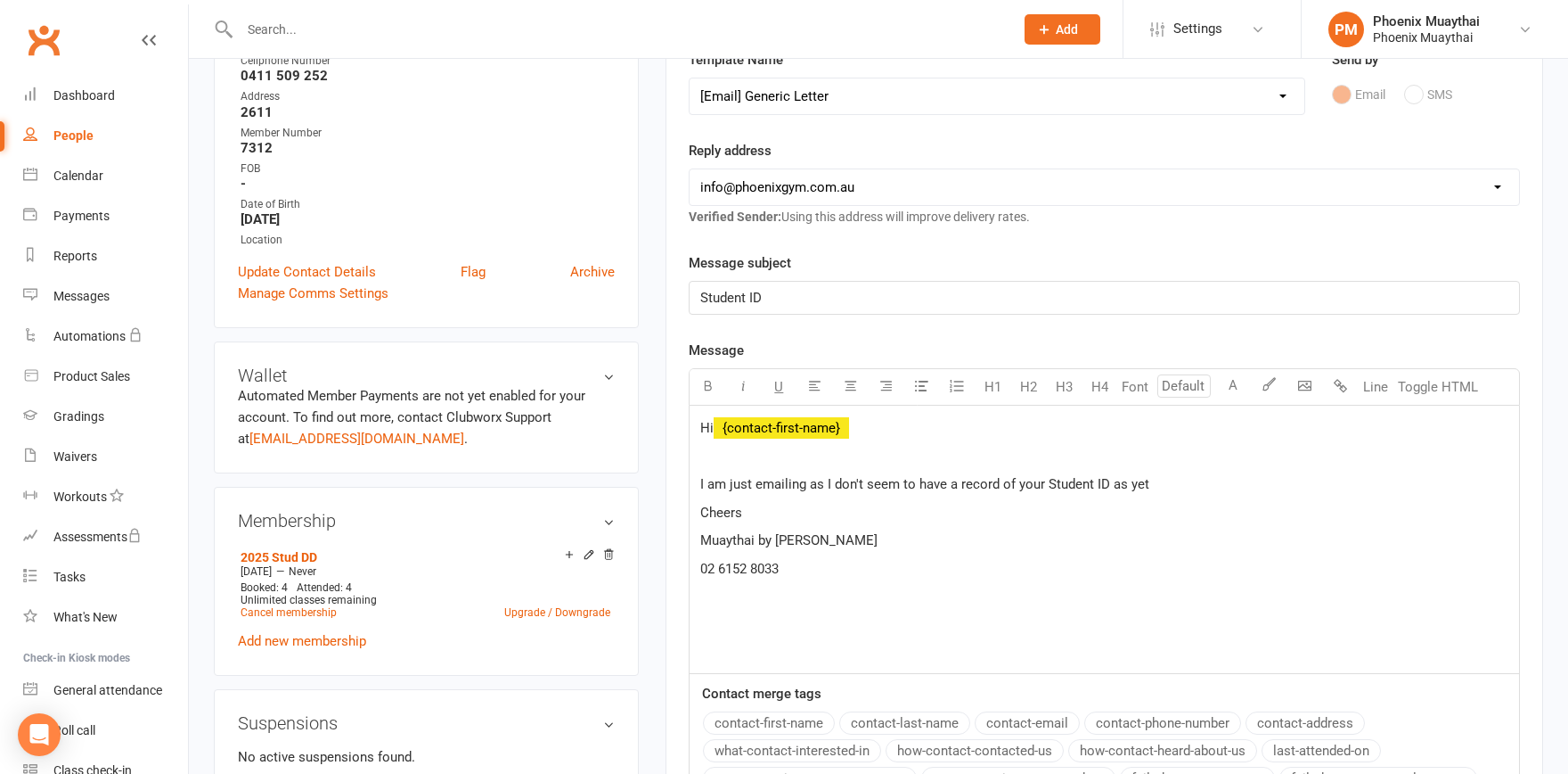
click at [1230, 494] on p "I am just emailing as I don't seem to have a record of your Student ID as yet" at bounding box center [1104, 484] width 808 height 22
click at [836, 464] on p "﻿" at bounding box center [1104, 456] width 808 height 22
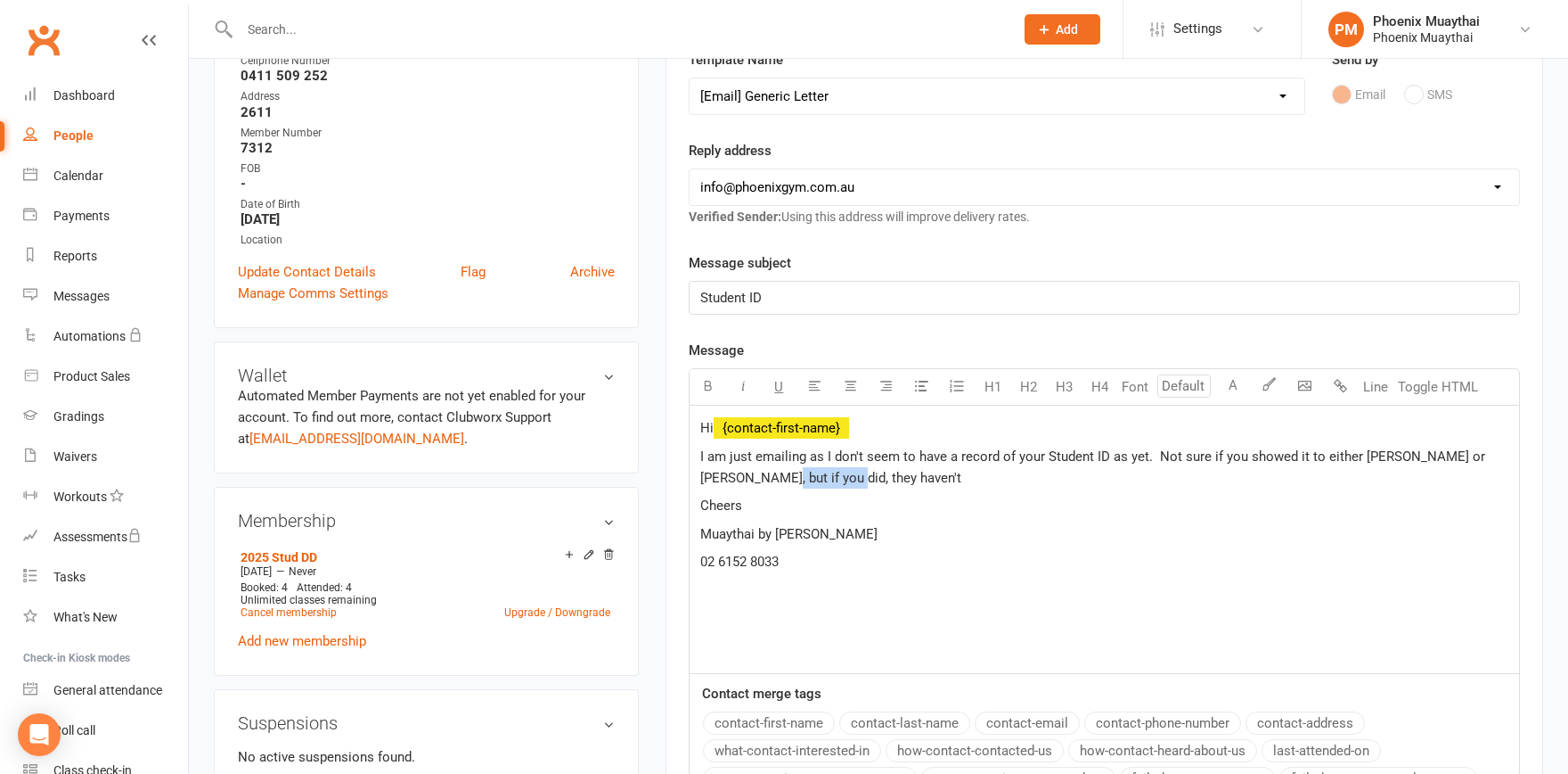
drag, startPoint x: 809, startPoint y: 476, endPoint x: 724, endPoint y: 480, distance: 85.1
click at [724, 480] on p "I am just emailing as I don't seem to have a record of your Student ID as yet. …" at bounding box center [1104, 466] width 808 height 43
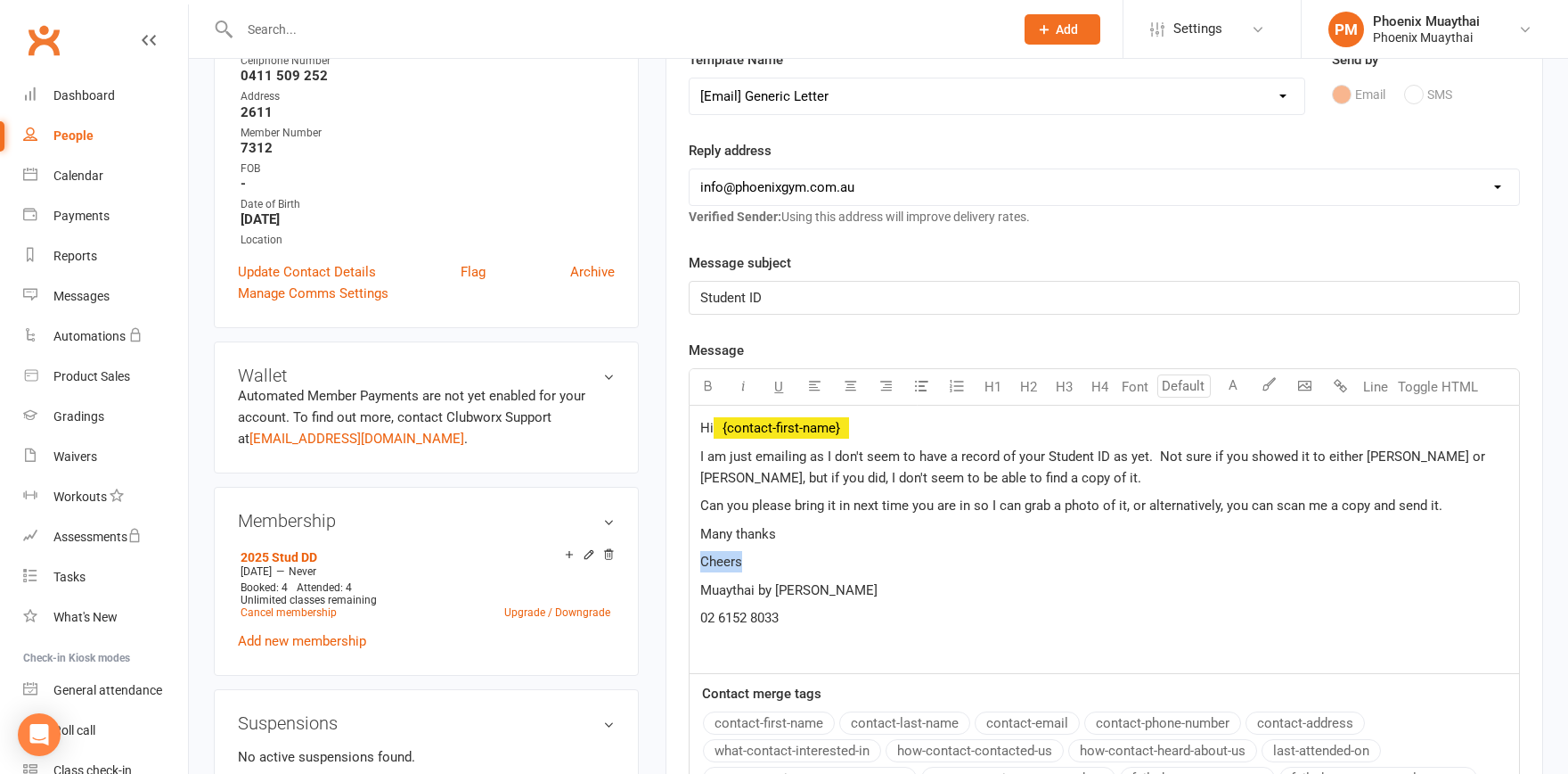
drag, startPoint x: 756, startPoint y: 562, endPoint x: 691, endPoint y: 560, distance: 65.0
click at [693, 559] on div "Hi ﻿ {contact-first-name} I am just emailing as I don't seem to have a record o…" at bounding box center [1104, 539] width 829 height 267
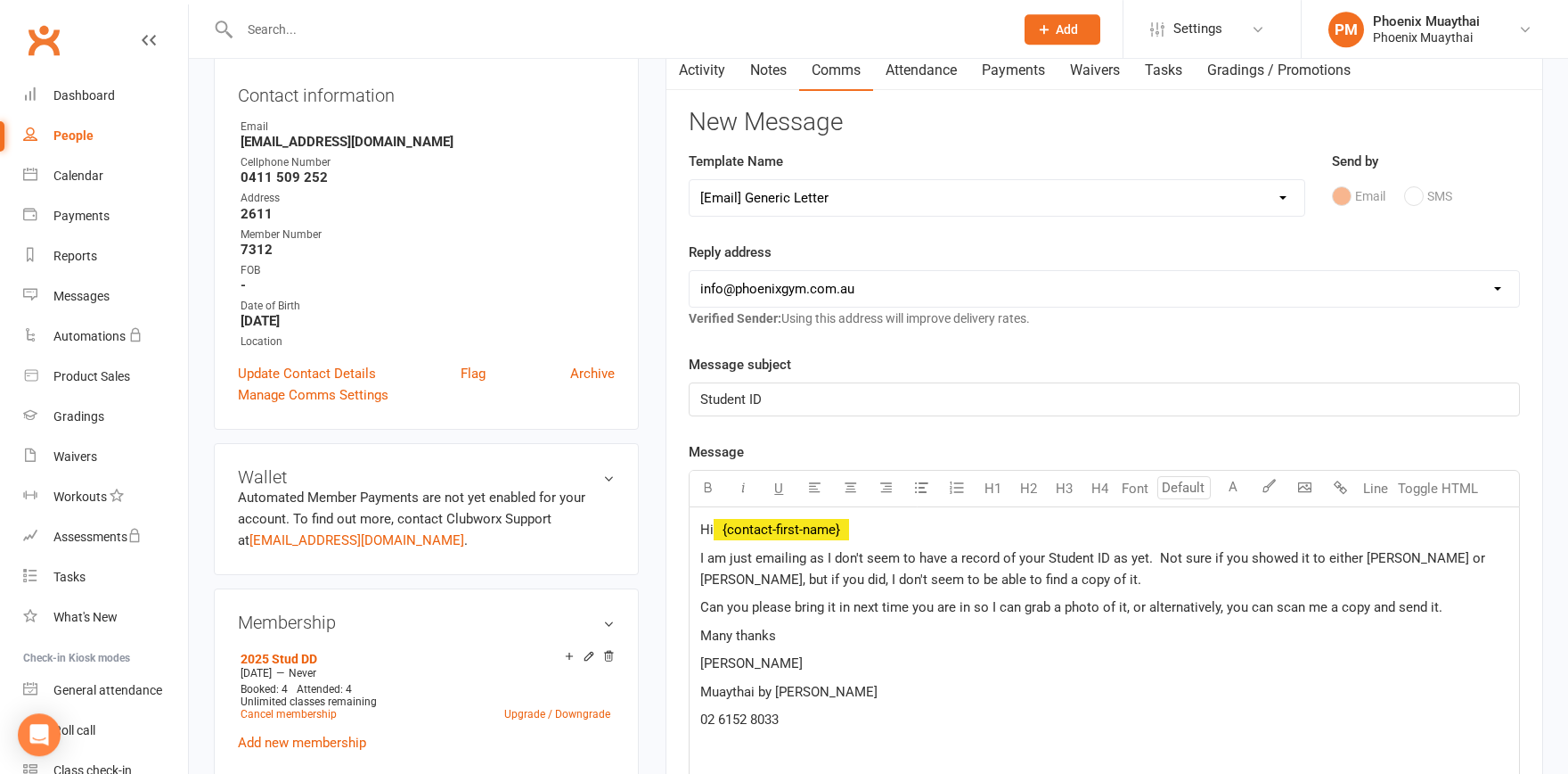
scroll to position [196, 0]
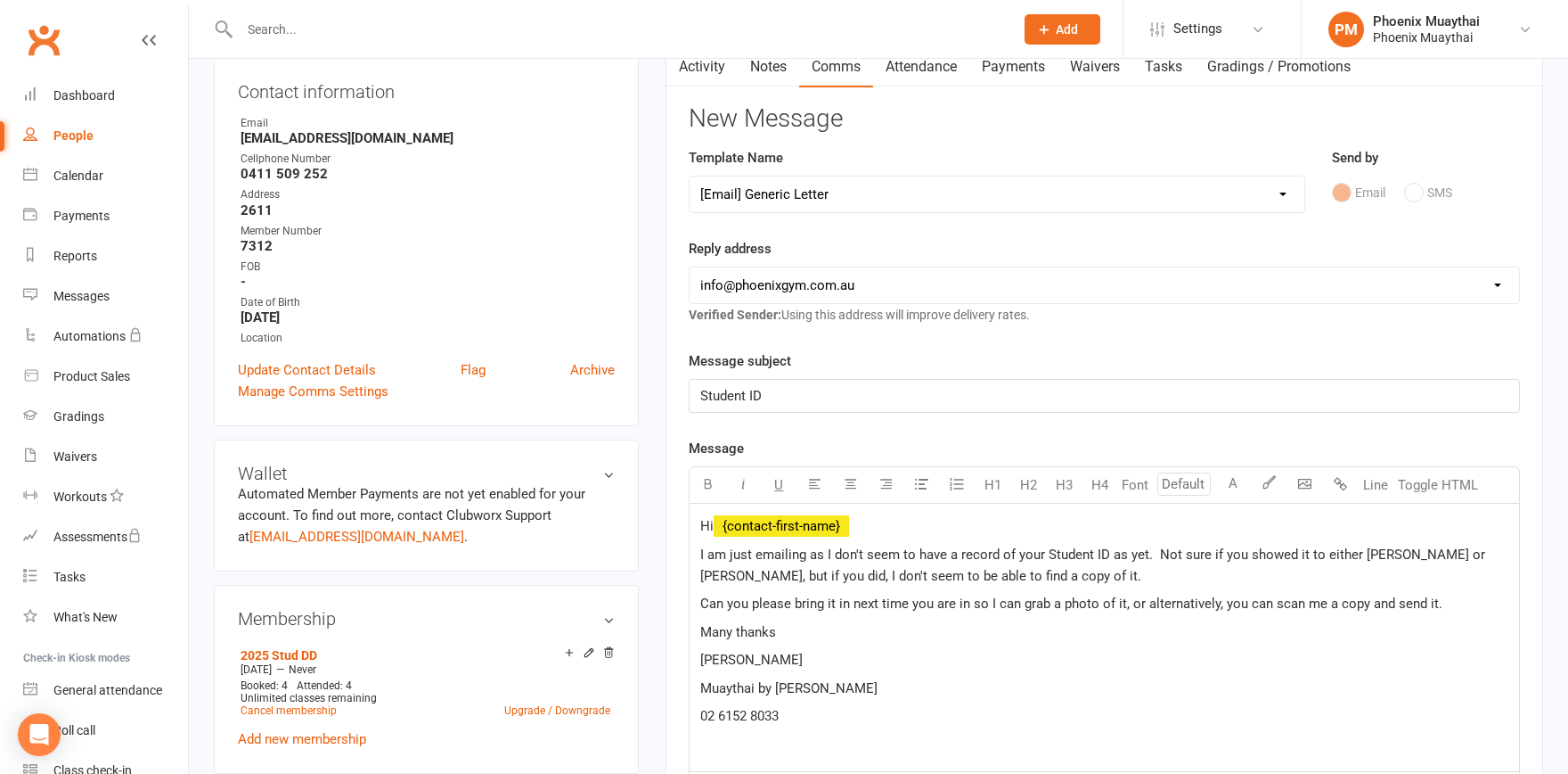
click at [974, 573] on p "I am just emailing as I don't seem to have a record of your Student ID as yet. …" at bounding box center [1104, 565] width 808 height 43
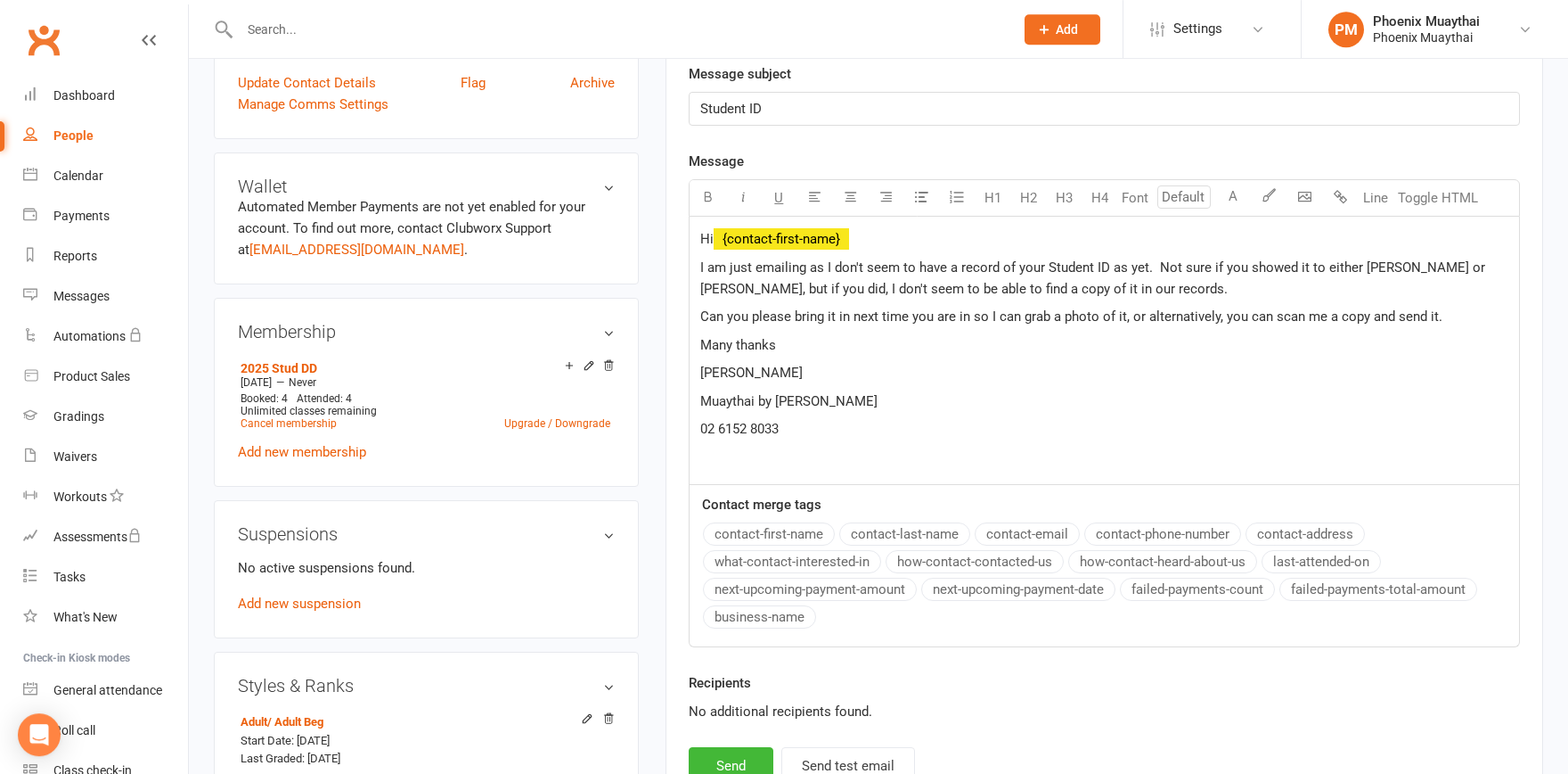
scroll to position [490, 0]
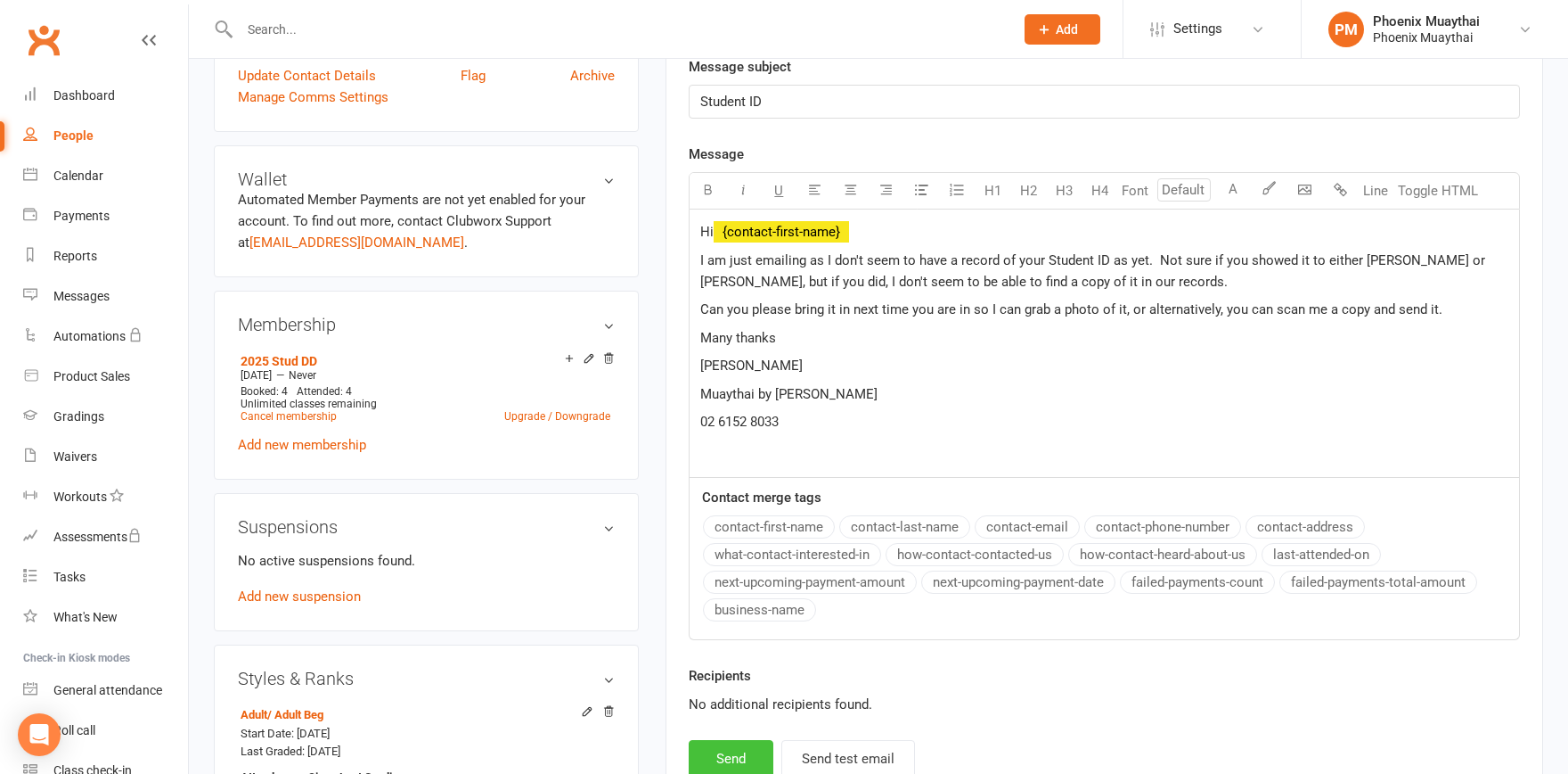
click at [731, 758] on button "Send" at bounding box center [730, 759] width 84 height 38
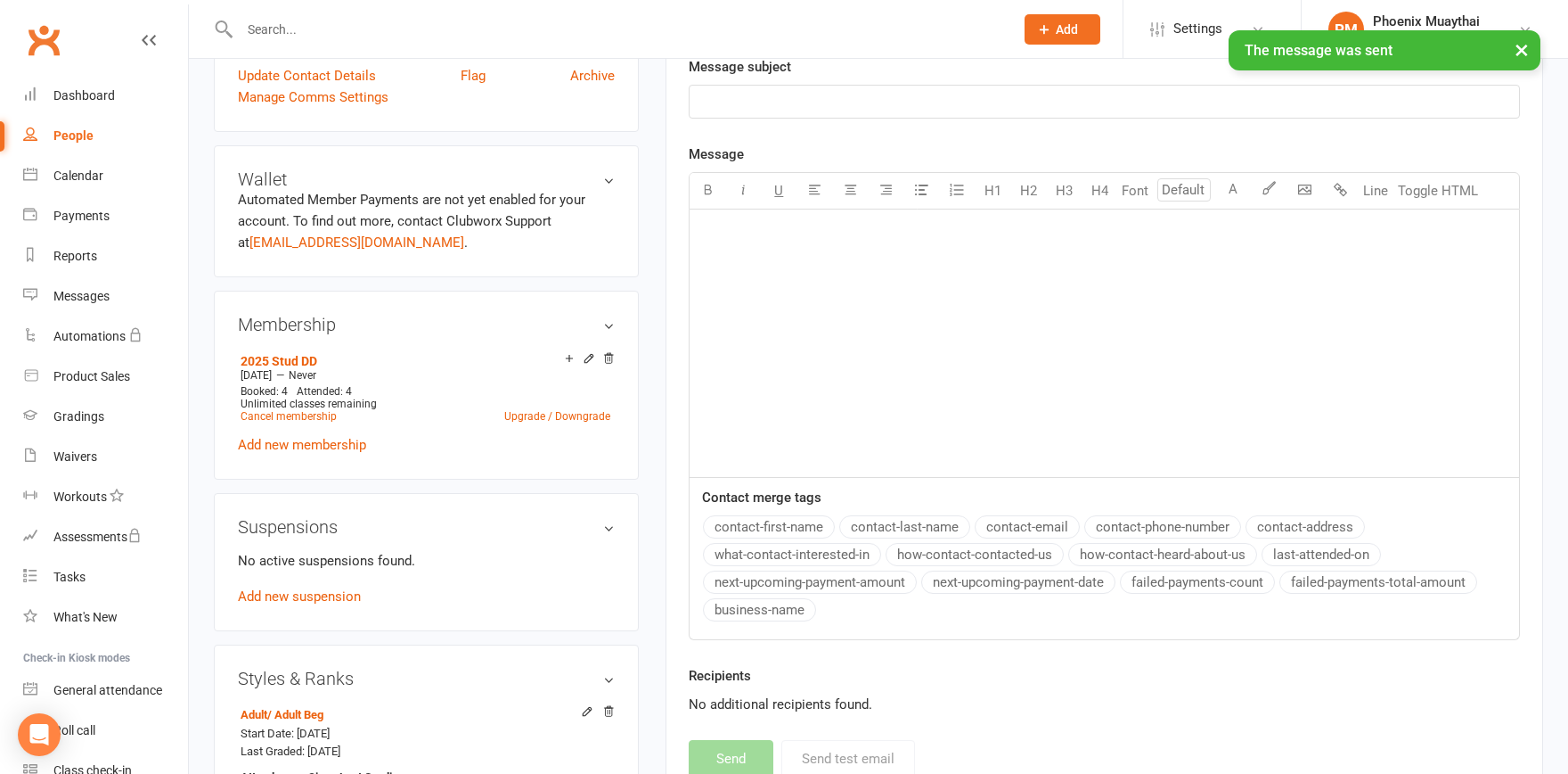
select select
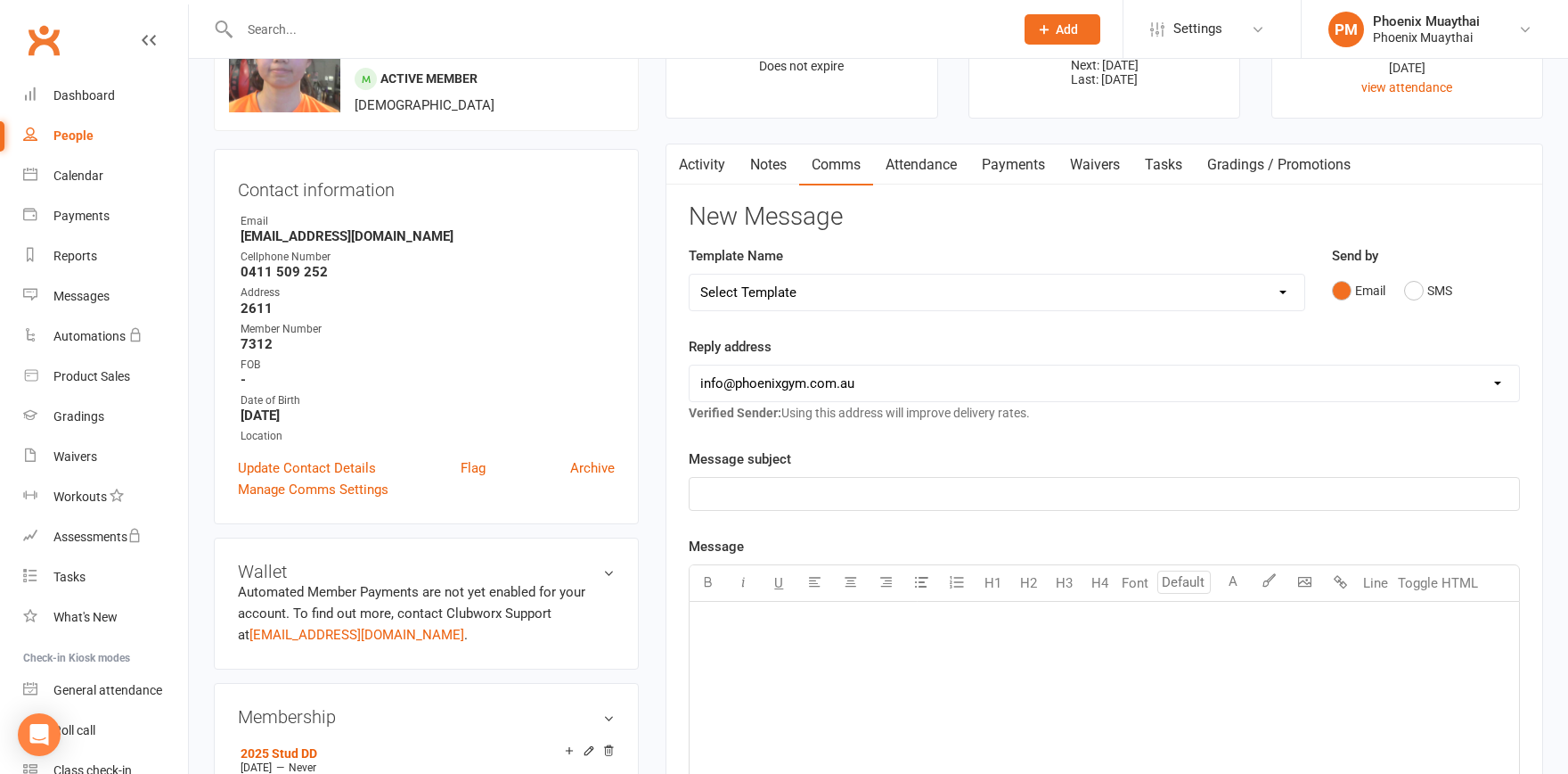
click at [689, 163] on link "Activity" at bounding box center [702, 165] width 71 height 41
